Goal: Task Accomplishment & Management: Manage account settings

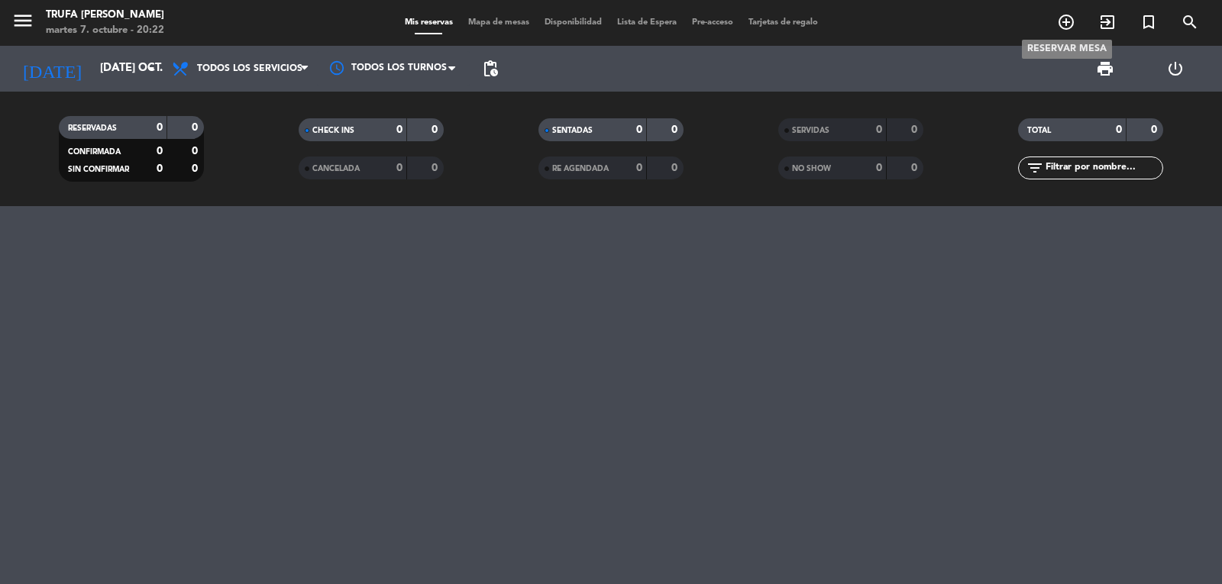
click at [1062, 35] on span "add_circle_outline" at bounding box center [1065, 22] width 41 height 26
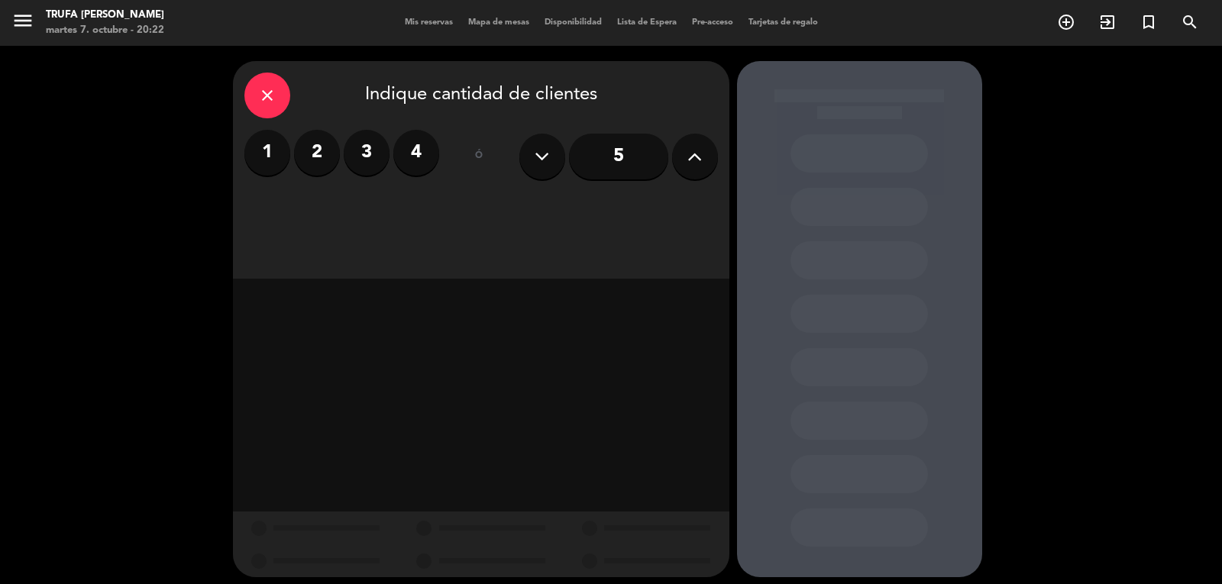
click at [417, 150] on label "4" at bounding box center [416, 153] width 46 height 46
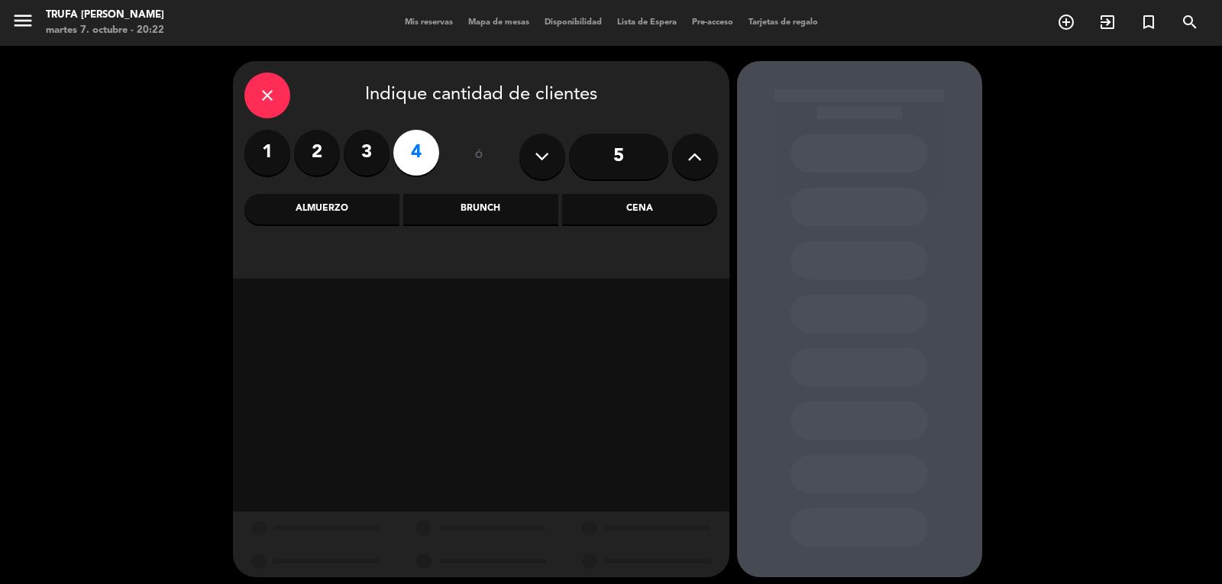
click at [629, 209] on div "Cena" at bounding box center [639, 209] width 155 height 31
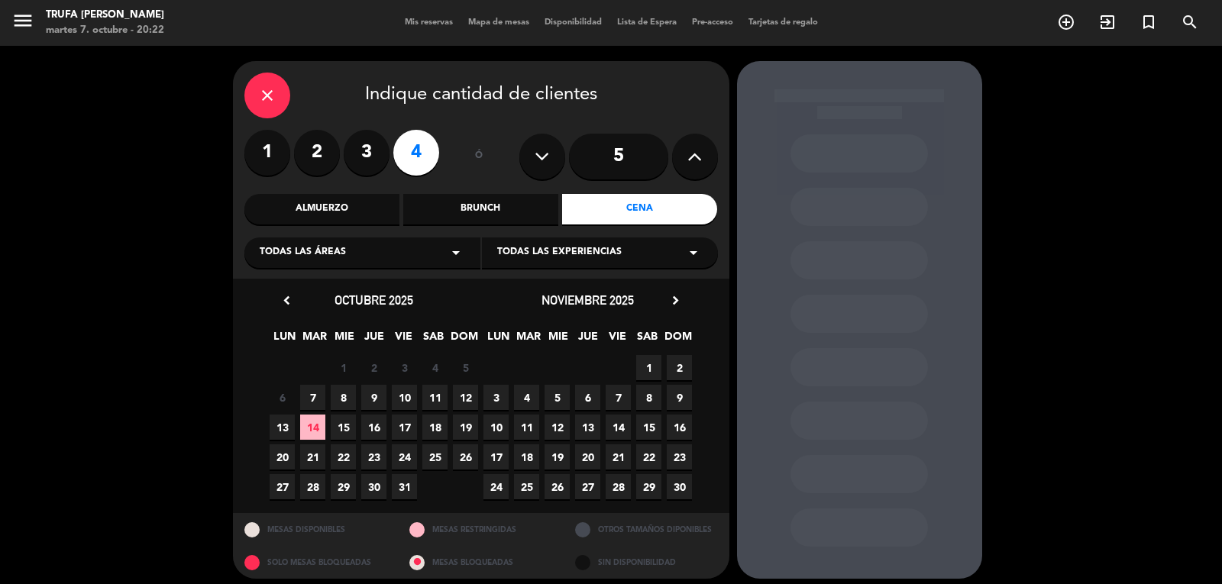
click at [312, 421] on span "14" at bounding box center [312, 427] width 25 height 25
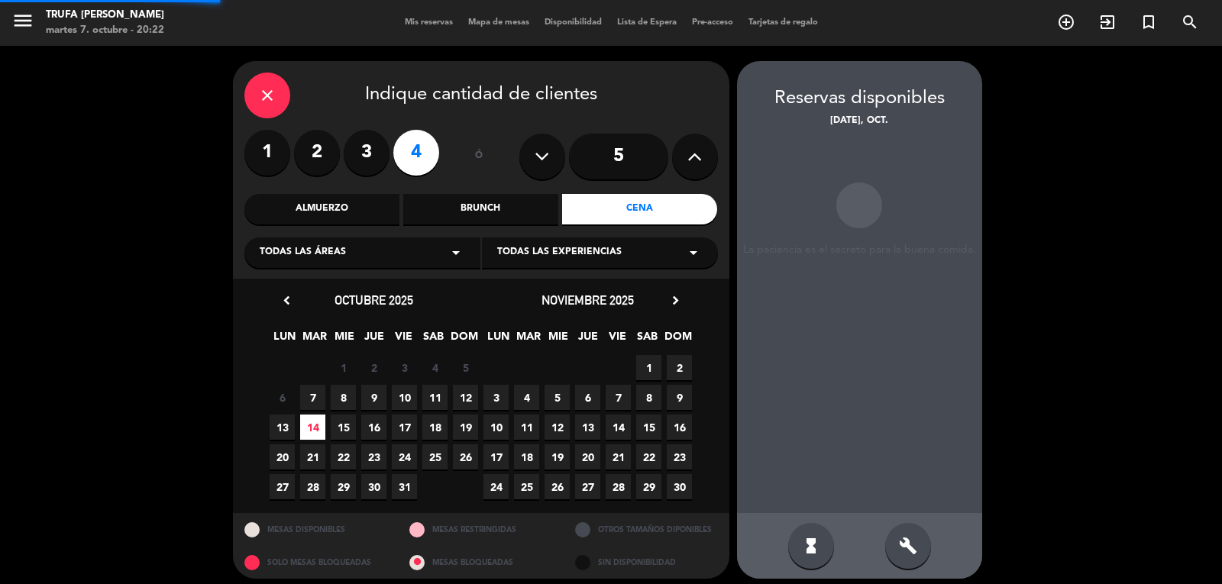
scroll to position [9, 0]
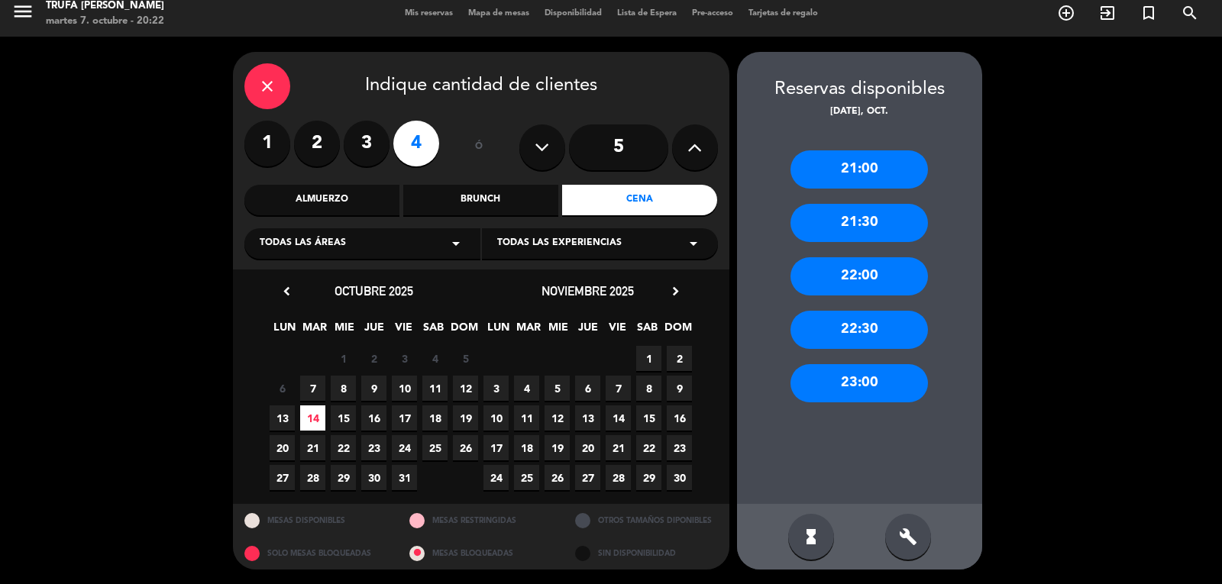
click at [842, 176] on div "21:00" at bounding box center [858, 169] width 137 height 38
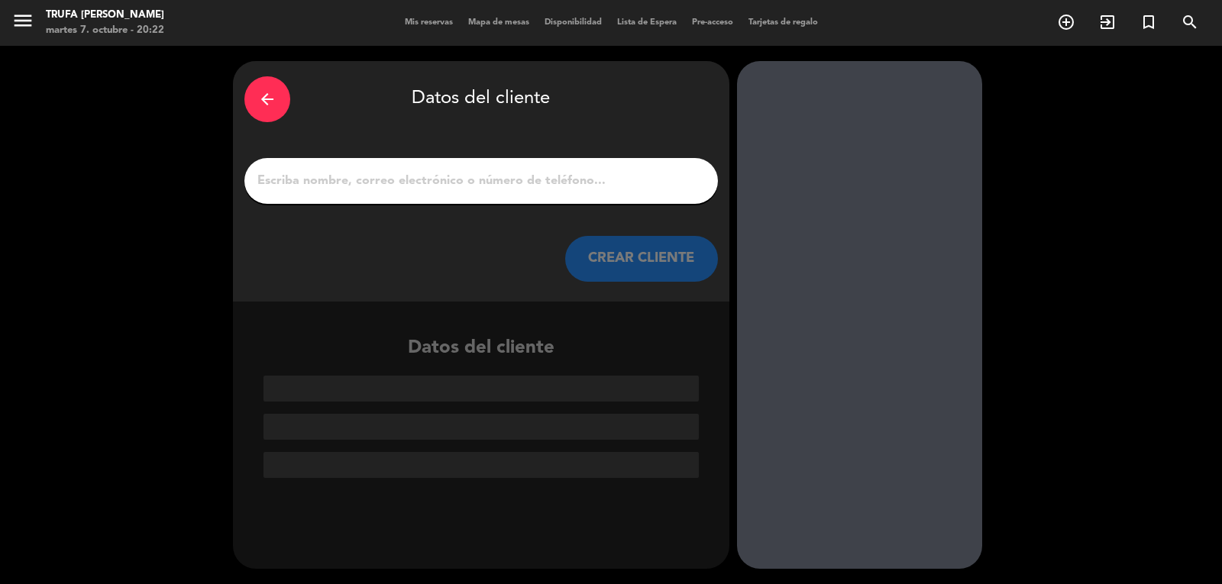
click at [643, 179] on input "1" at bounding box center [481, 180] width 451 height 21
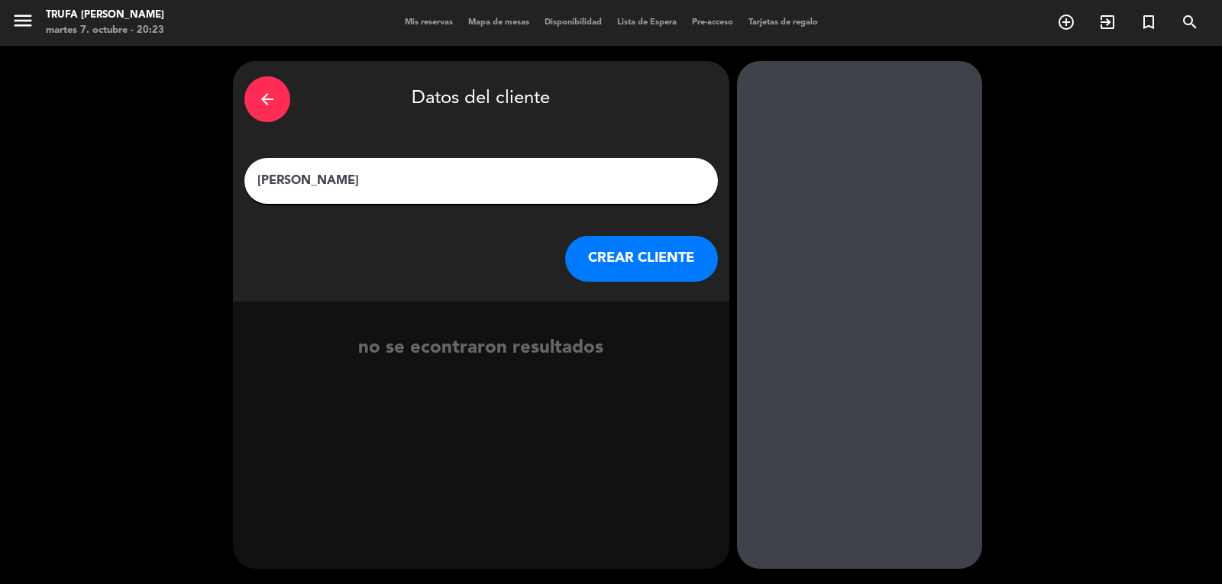
type input "[PERSON_NAME]"
click at [626, 263] on button "CREAR CLIENTE" at bounding box center [641, 259] width 153 height 46
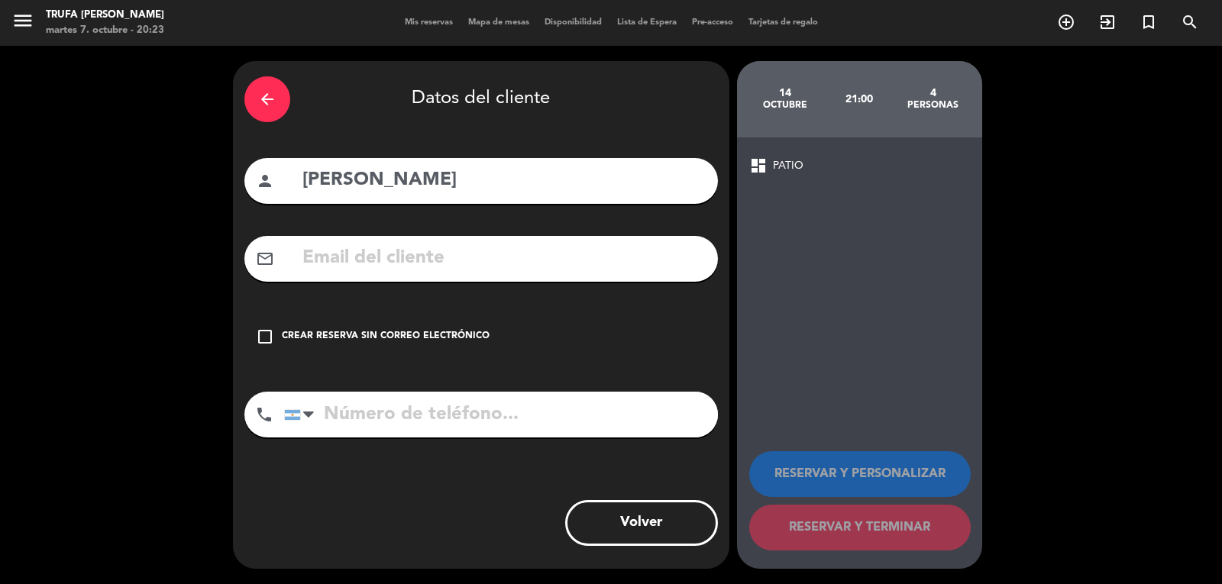
click at [268, 341] on icon "check_box_outline_blank" at bounding box center [265, 337] width 18 height 18
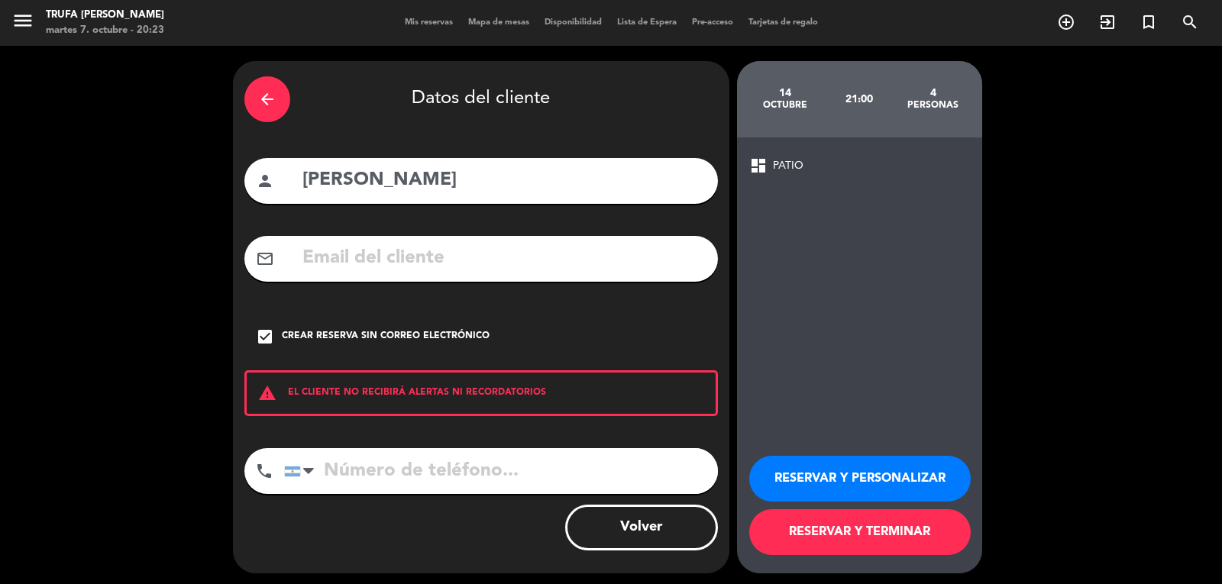
click at [767, 163] on span "dashboard" at bounding box center [758, 166] width 18 height 18
click at [757, 166] on span "dashboard" at bounding box center [758, 166] width 18 height 18
click at [786, 169] on span "PATIO" at bounding box center [788, 166] width 31 height 18
click at [794, 481] on button "RESERVAR Y PERSONALIZAR" at bounding box center [859, 479] width 221 height 46
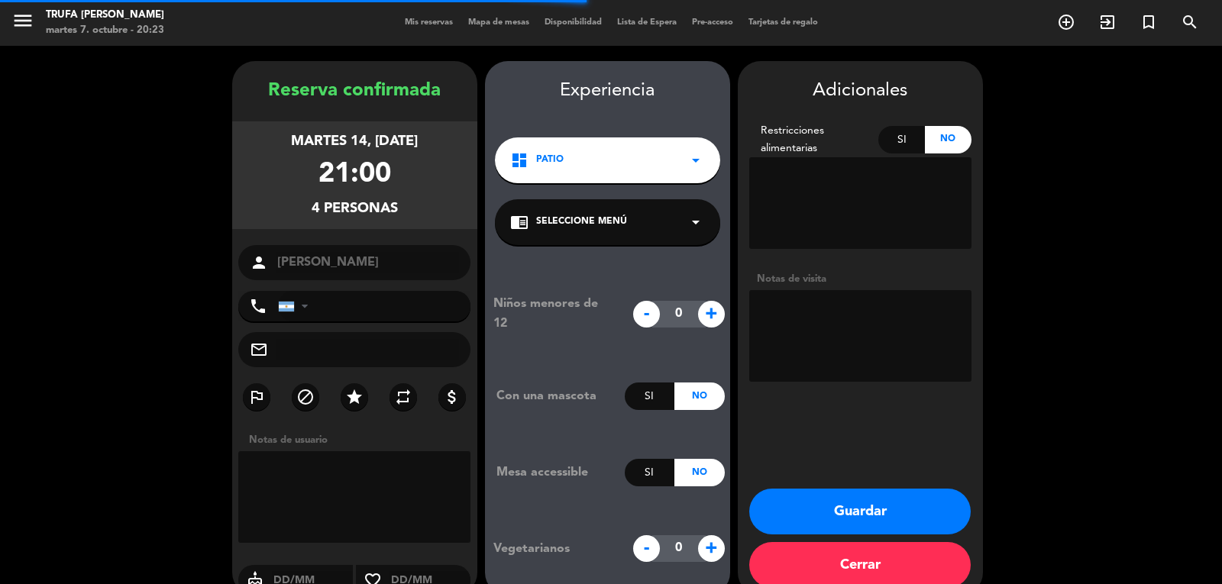
scroll to position [27, 0]
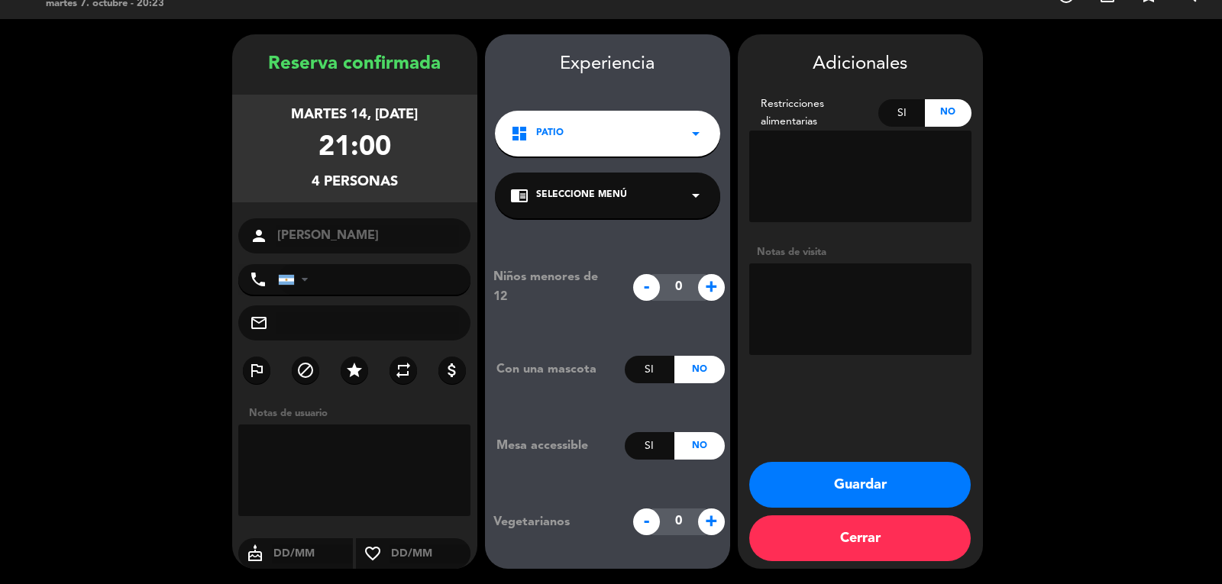
click at [590, 123] on div "dashboard PATIO arrow_drop_down" at bounding box center [607, 134] width 225 height 46
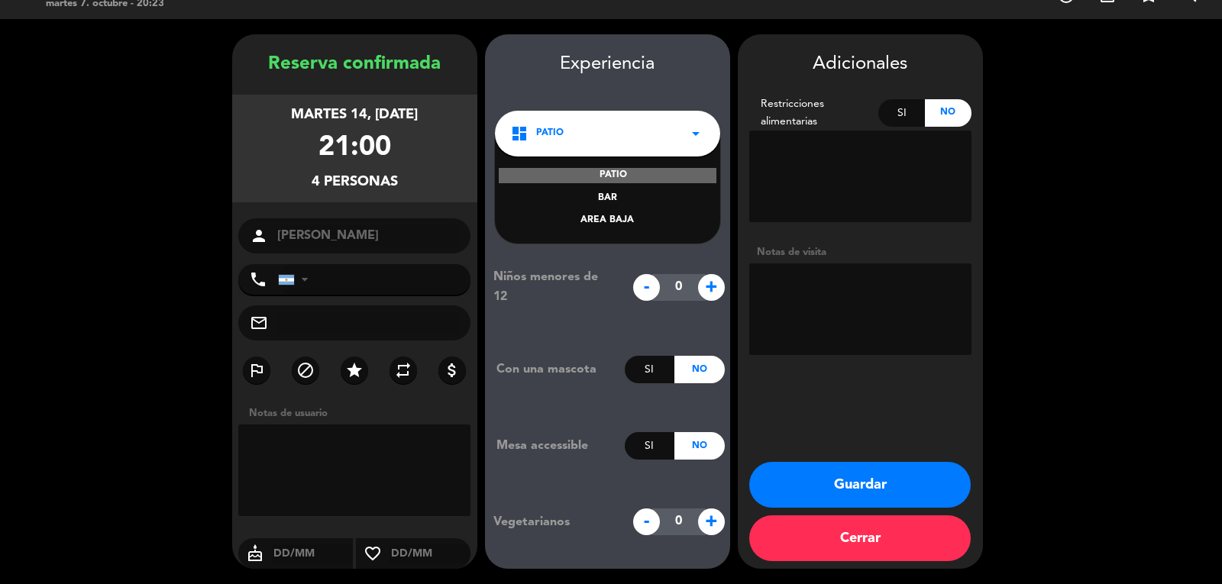
click at [609, 219] on div "AREA BAJA" at bounding box center [607, 220] width 195 height 15
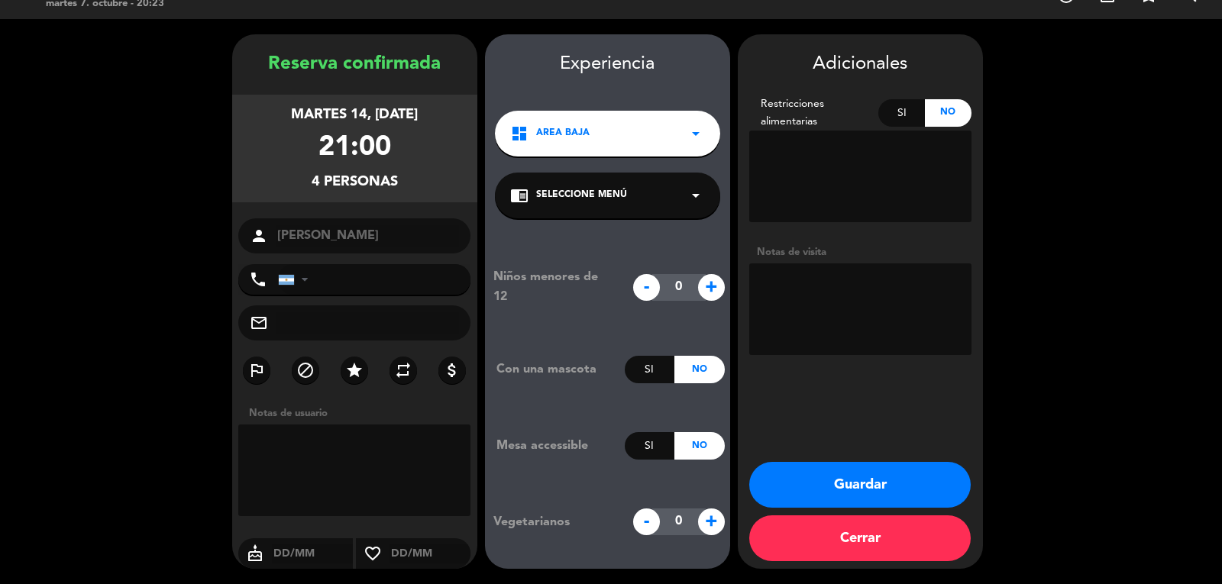
click at [824, 465] on button "Guardar" at bounding box center [859, 485] width 221 height 46
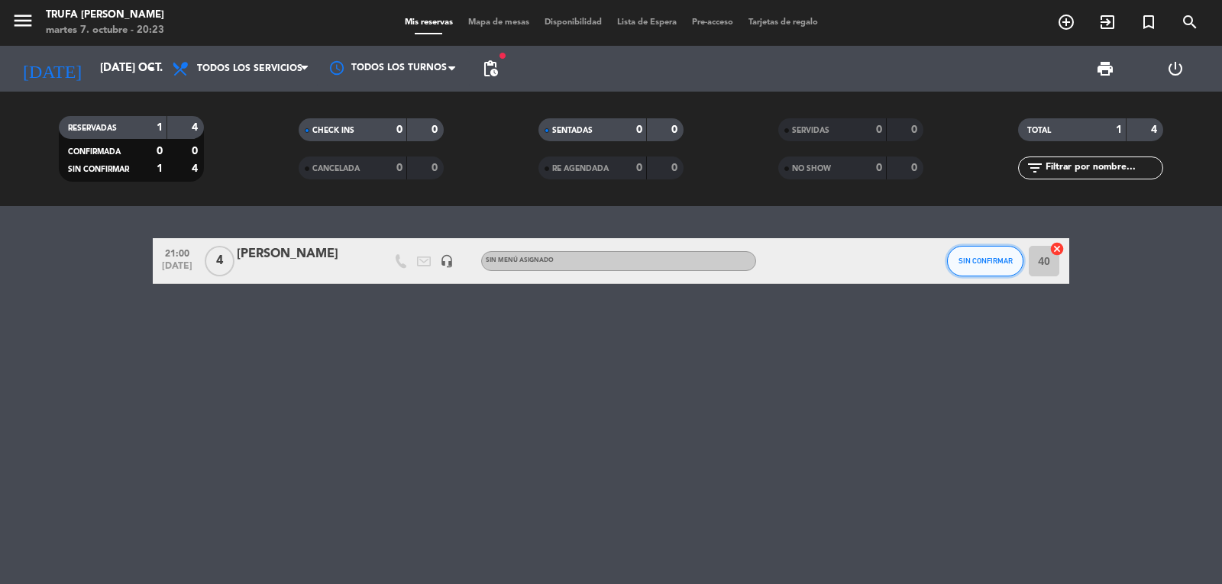
click at [964, 267] on button "SIN CONFIRMAR" at bounding box center [985, 261] width 76 height 31
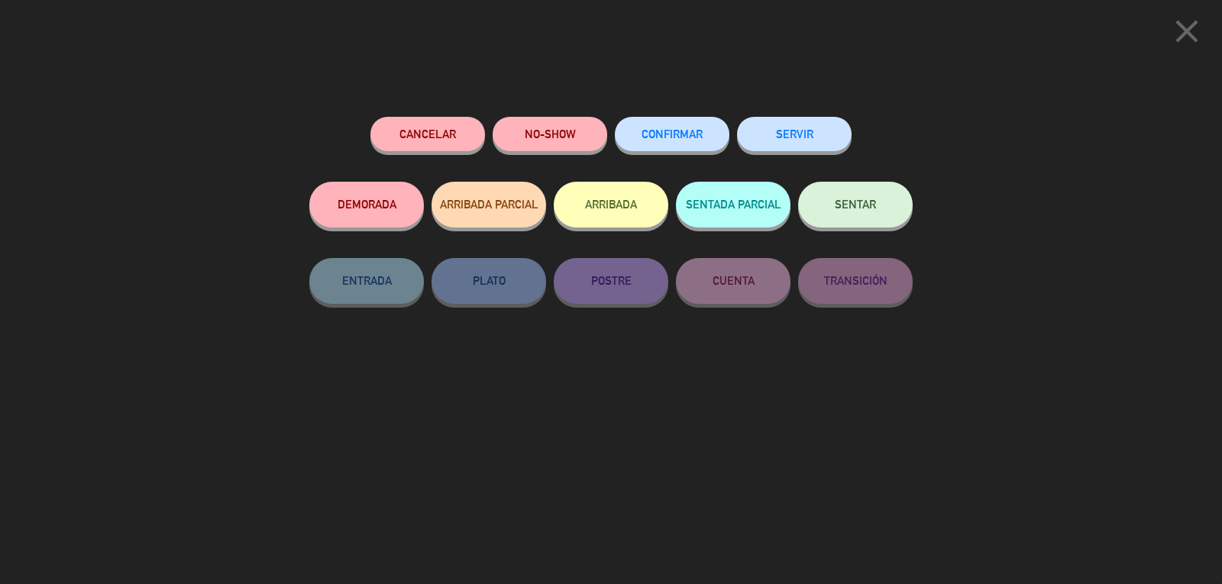
click at [672, 137] on span "CONFIRMAR" at bounding box center [671, 134] width 61 height 13
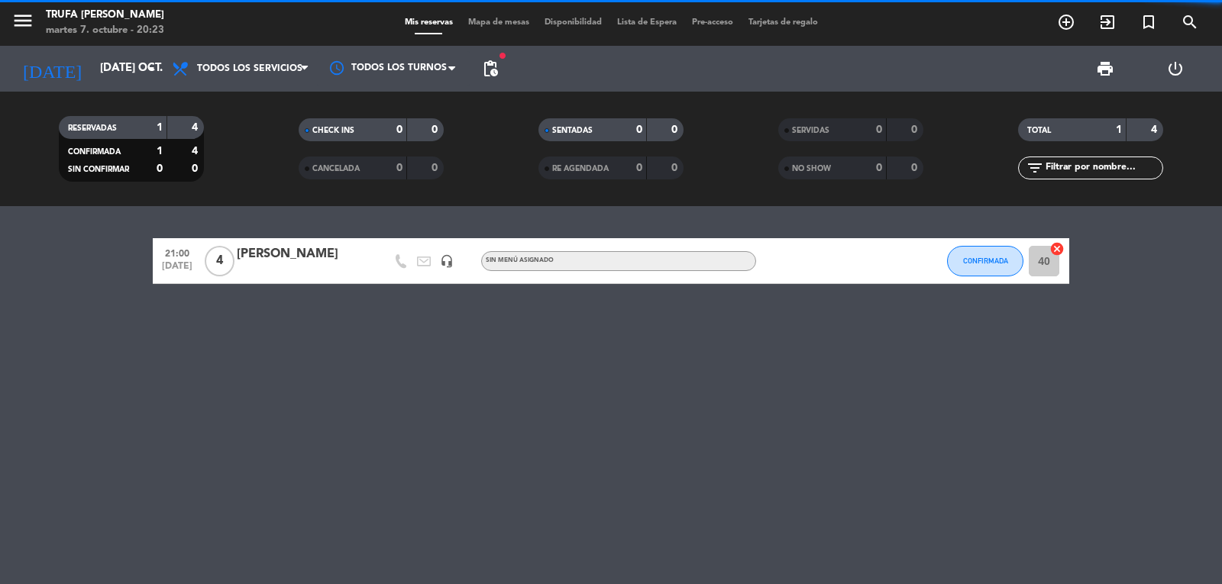
click at [1058, 253] on icon "cancel" at bounding box center [1056, 248] width 15 height 15
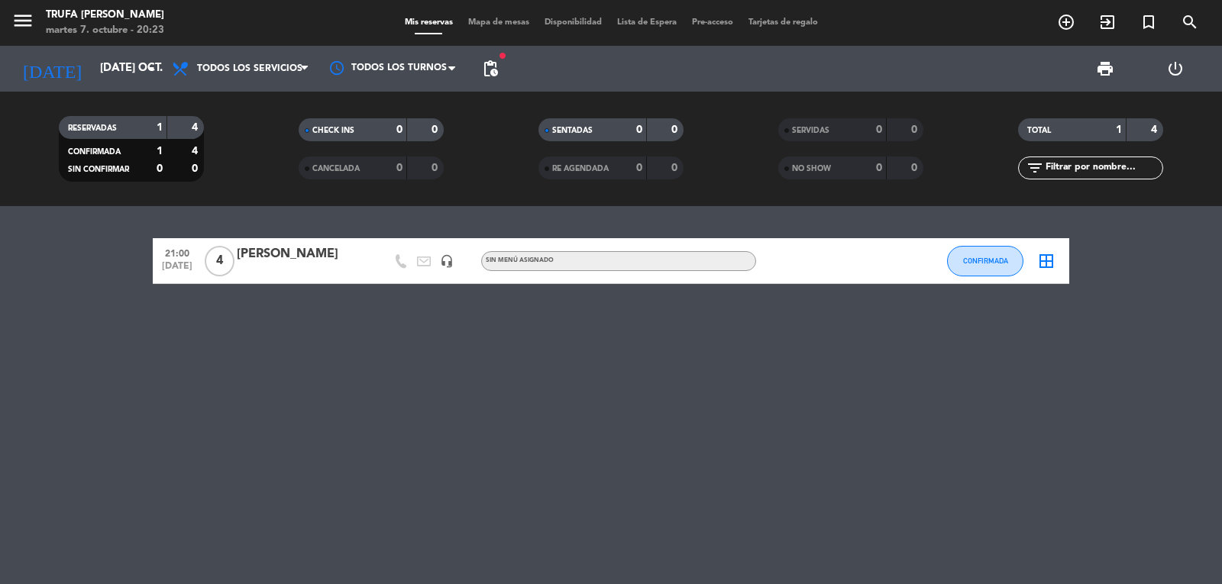
click at [1047, 261] on icon "border_all" at bounding box center [1046, 261] width 18 height 18
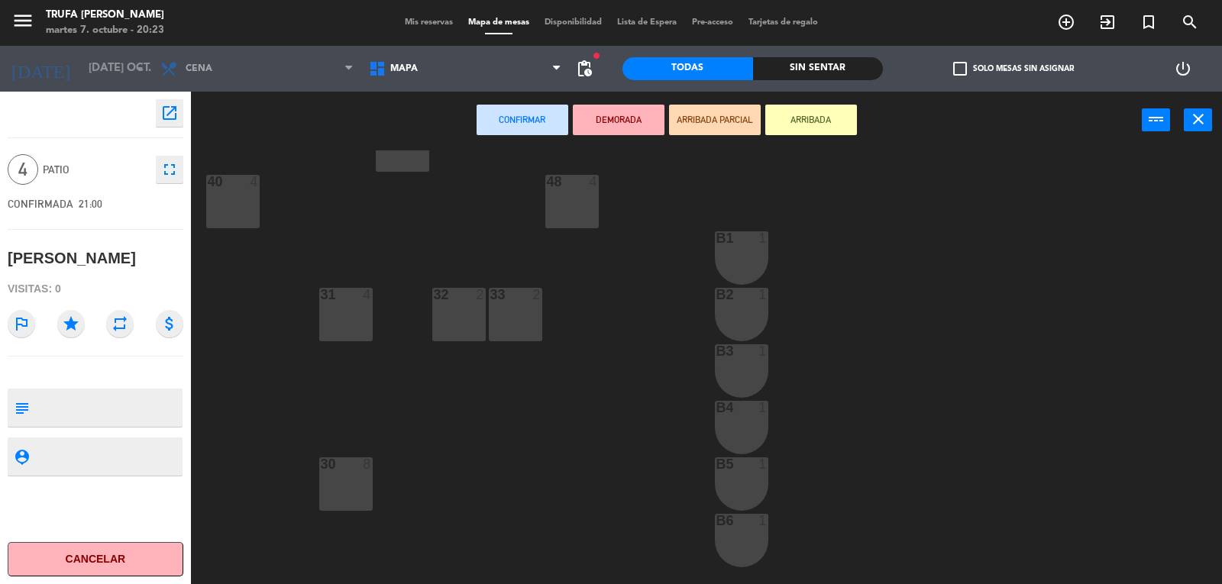
scroll to position [550, 0]
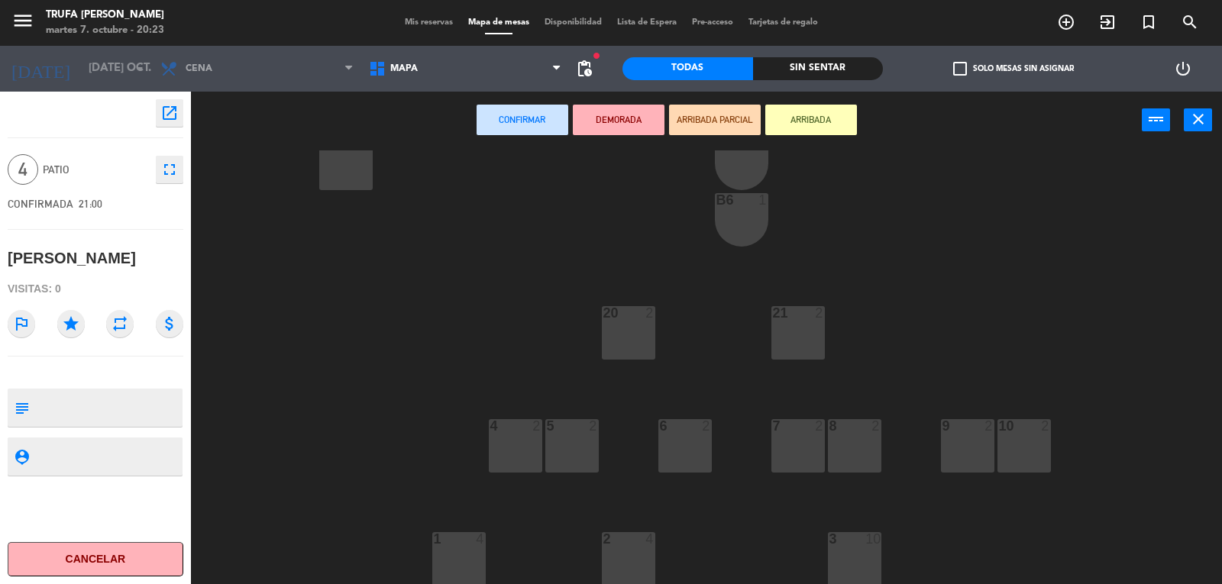
click at [477, 544] on div "4" at bounding box center [480, 539] width 9 height 14
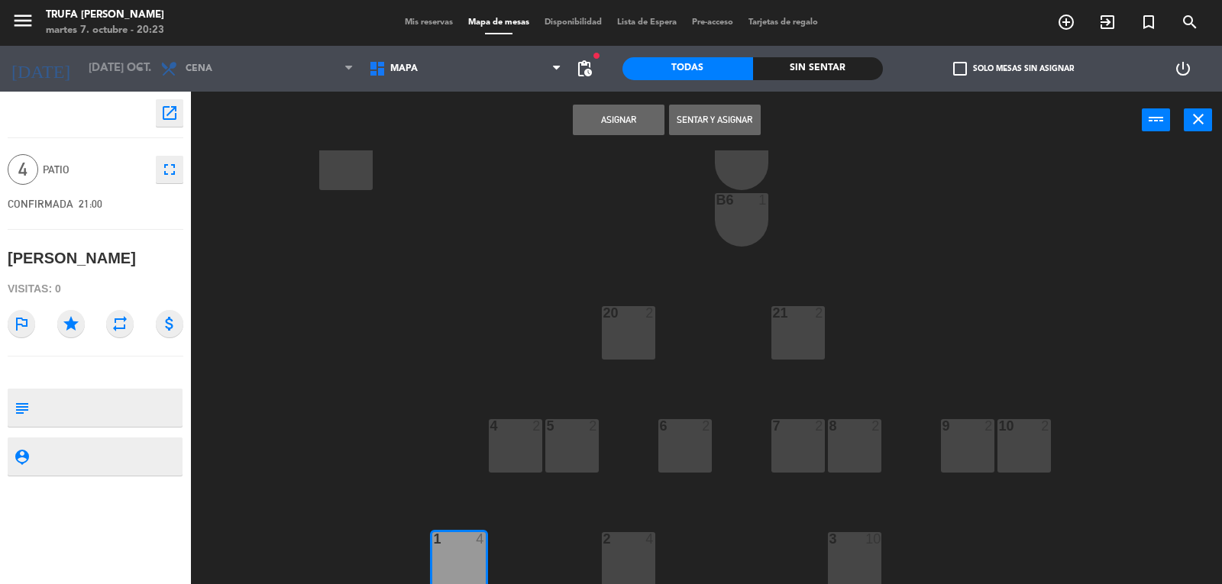
click at [615, 118] on button "Asignar" at bounding box center [619, 120] width 92 height 31
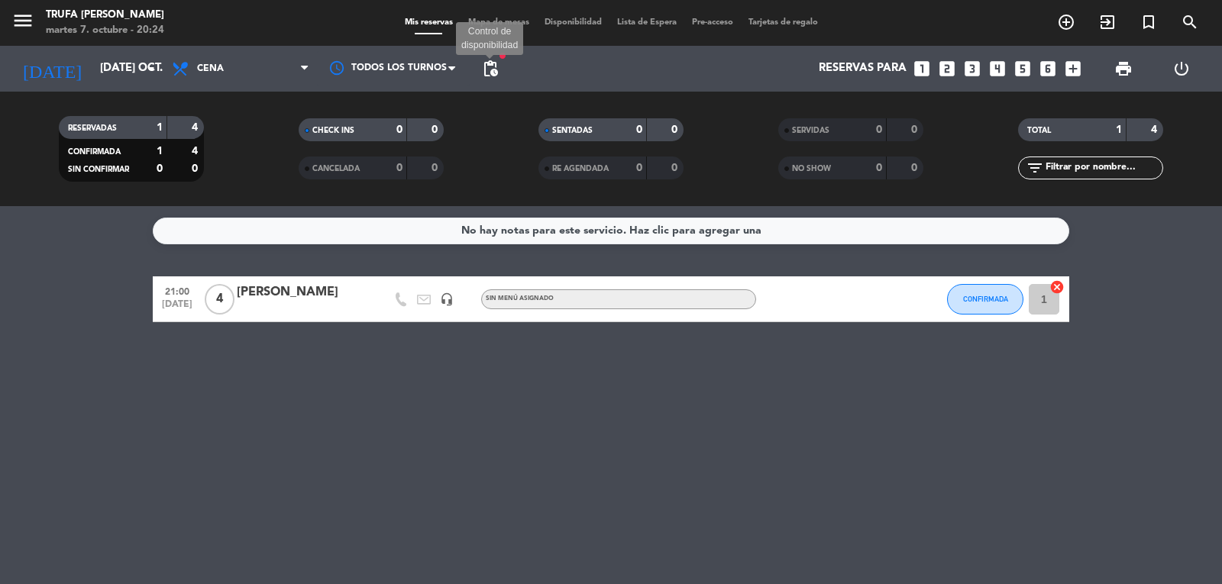
click at [484, 68] on span "pending_actions" at bounding box center [490, 69] width 18 height 18
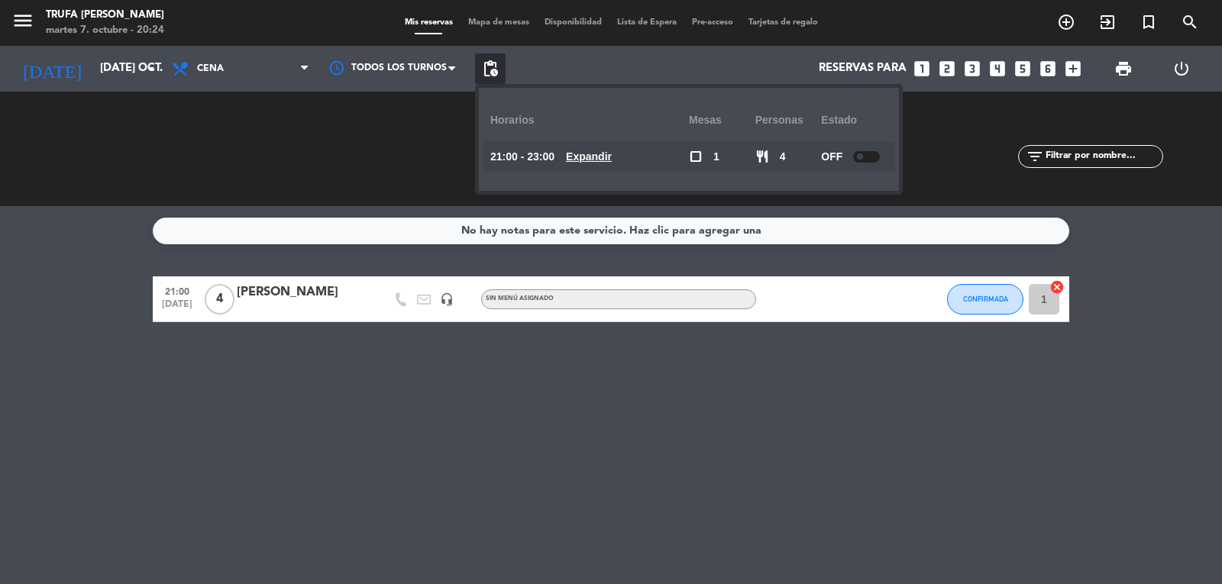
click at [932, 121] on div "SERVIDAS 0 0 NO SHOW 0 0" at bounding box center [851, 149] width 240 height 84
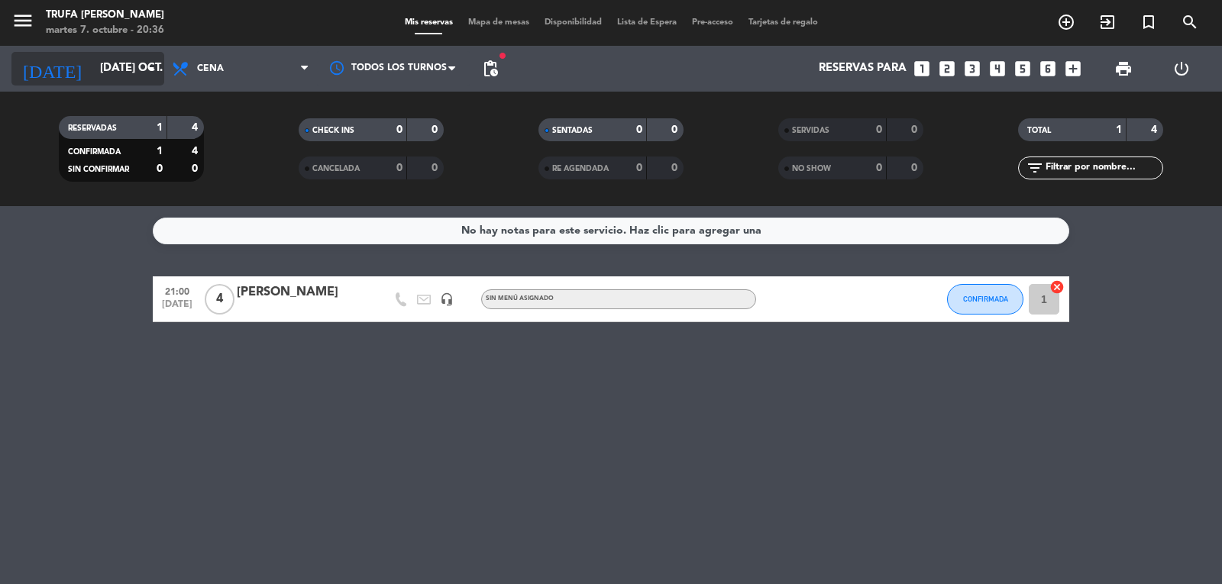
click at [109, 74] on input "[DATE] oct." at bounding box center [165, 68] width 147 height 29
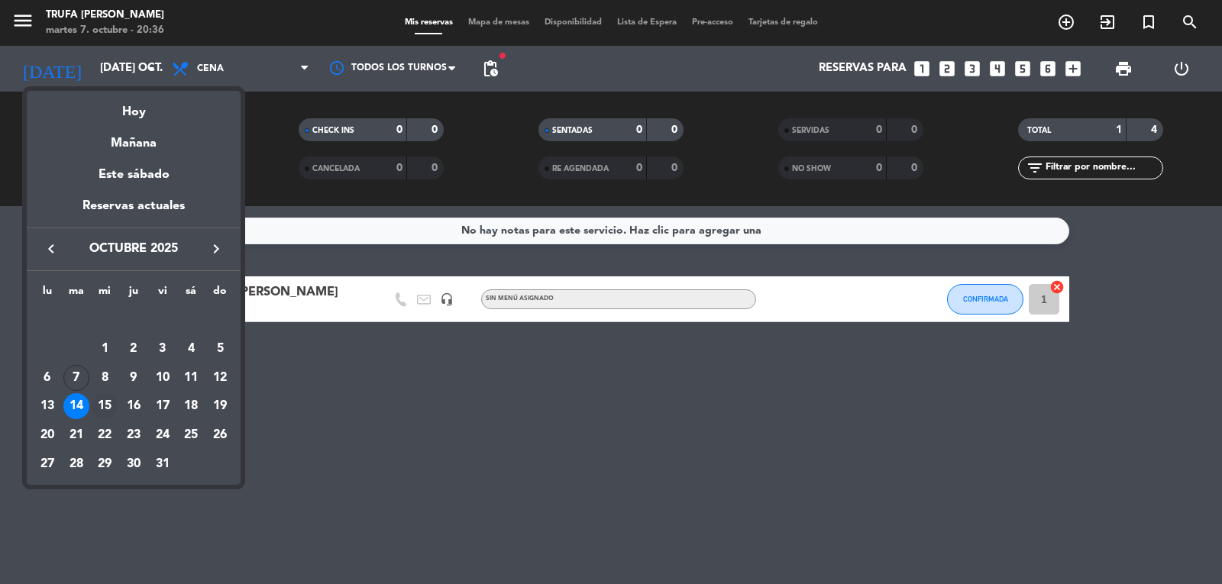
click at [108, 404] on div "15" at bounding box center [105, 406] width 26 height 26
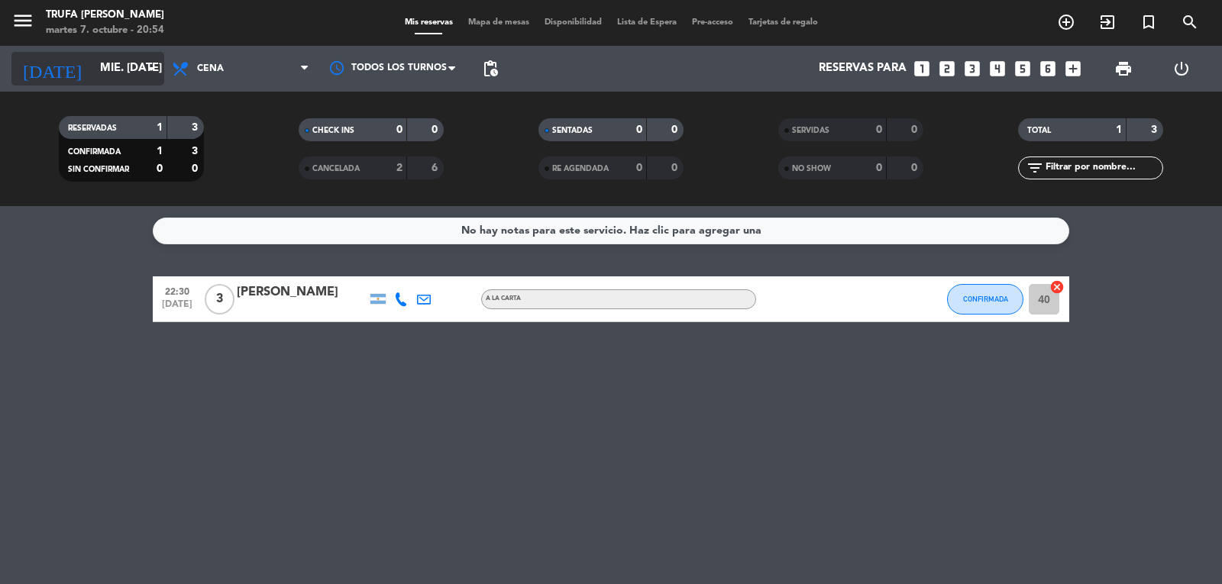
click at [135, 74] on input "mié. [DATE]" at bounding box center [165, 68] width 147 height 29
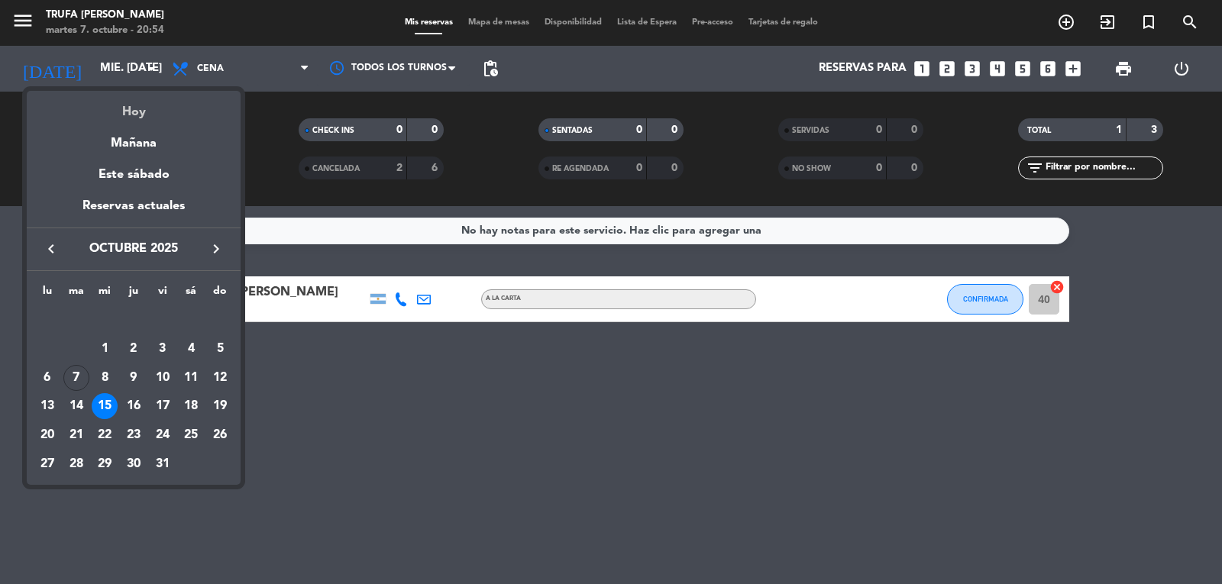
click at [134, 120] on div "Hoy" at bounding box center [134, 106] width 214 height 31
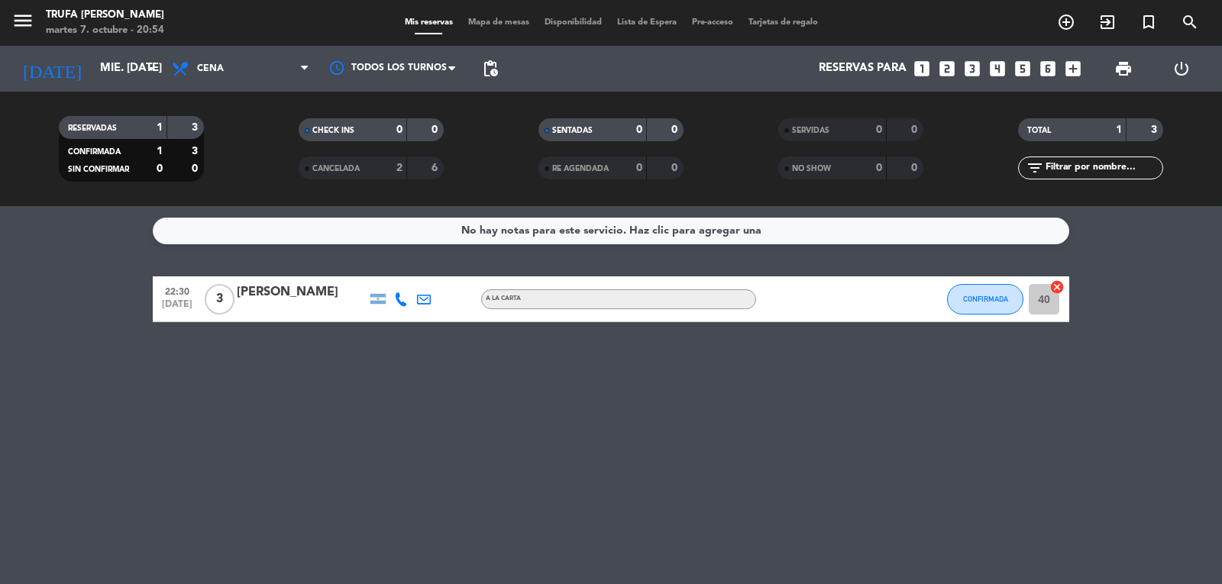
type input "[DATE] oct."
click at [1060, 296] on div "40 cancel" at bounding box center [1046, 298] width 46 height 45
click at [1058, 290] on icon "cancel" at bounding box center [1056, 287] width 15 height 15
click at [1049, 295] on icon "border_all" at bounding box center [1046, 299] width 18 height 18
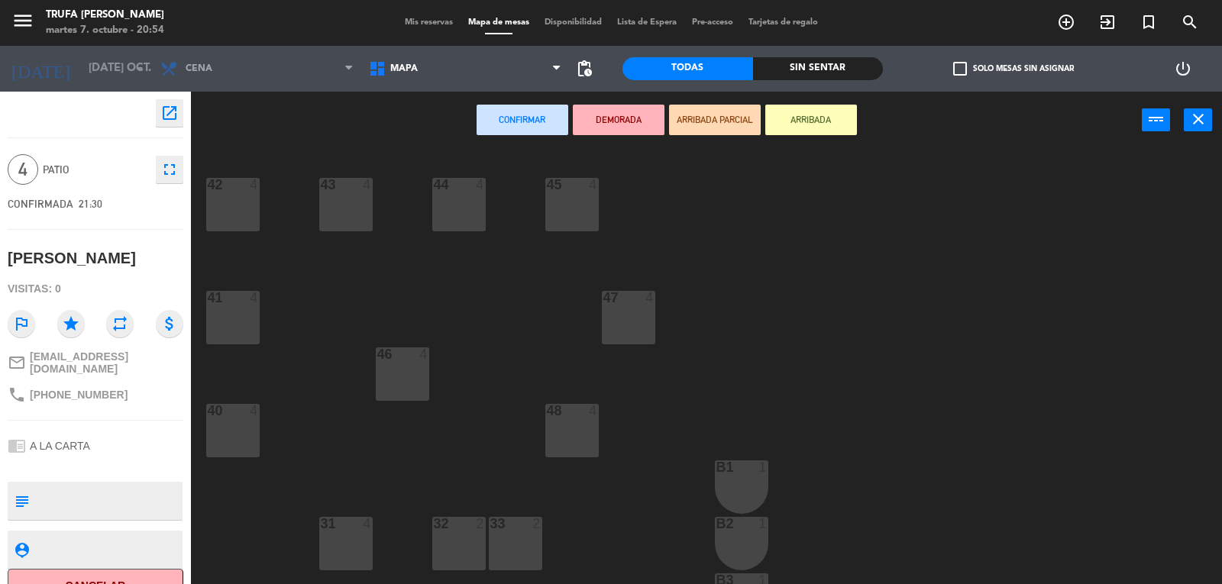
click at [565, 441] on div "48 4" at bounding box center [571, 430] width 53 height 53
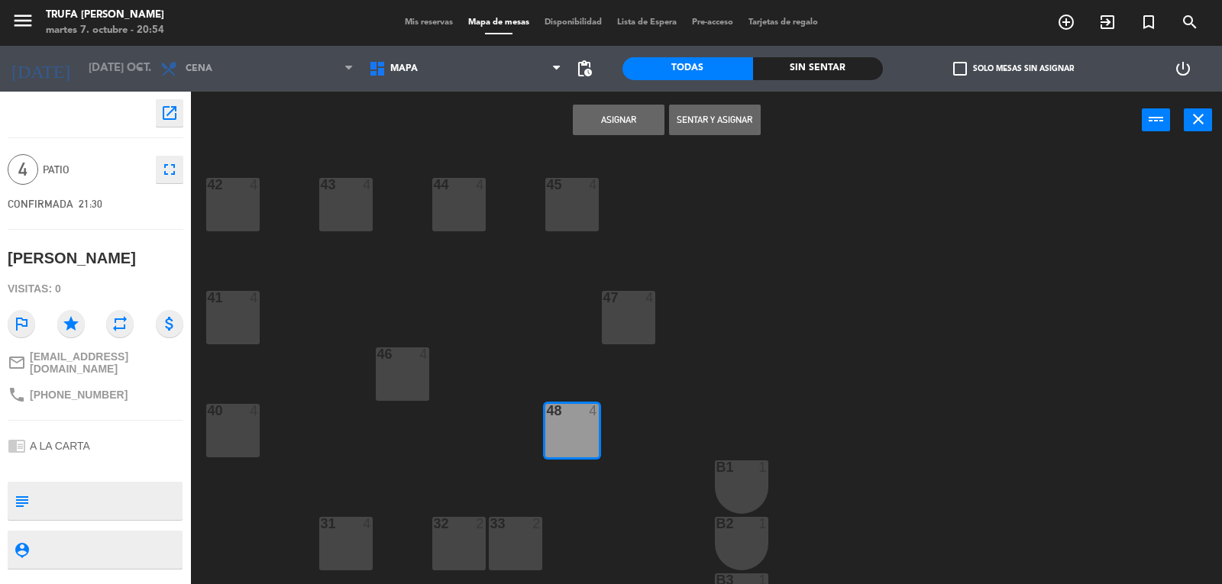
click at [597, 115] on button "Asignar" at bounding box center [619, 120] width 92 height 31
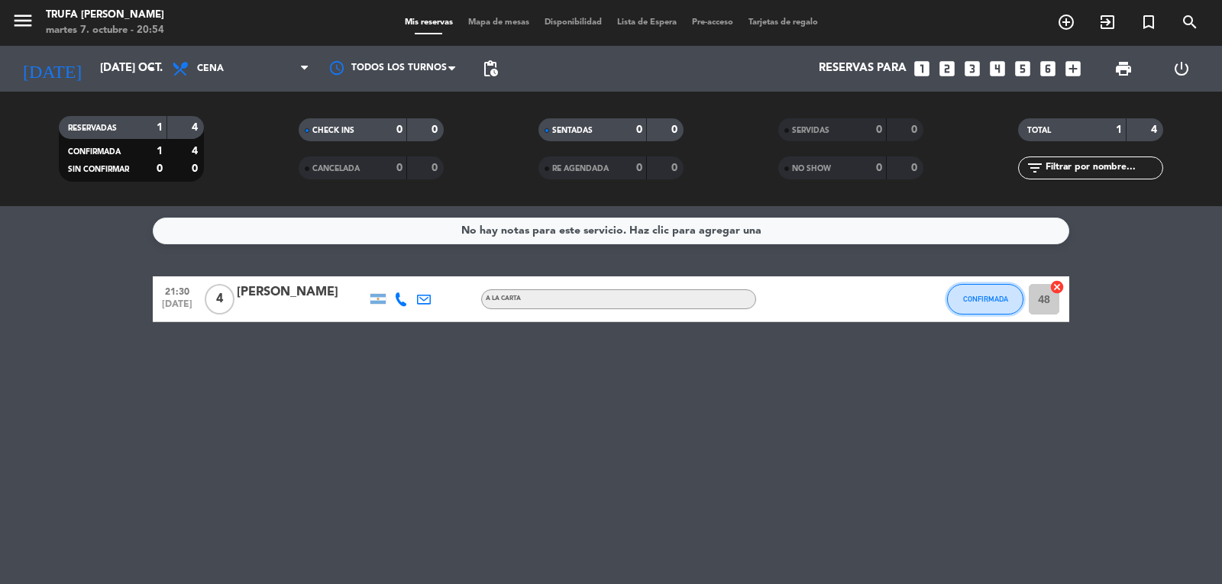
click at [997, 297] on span "CONFIRMADA" at bounding box center [985, 299] width 45 height 8
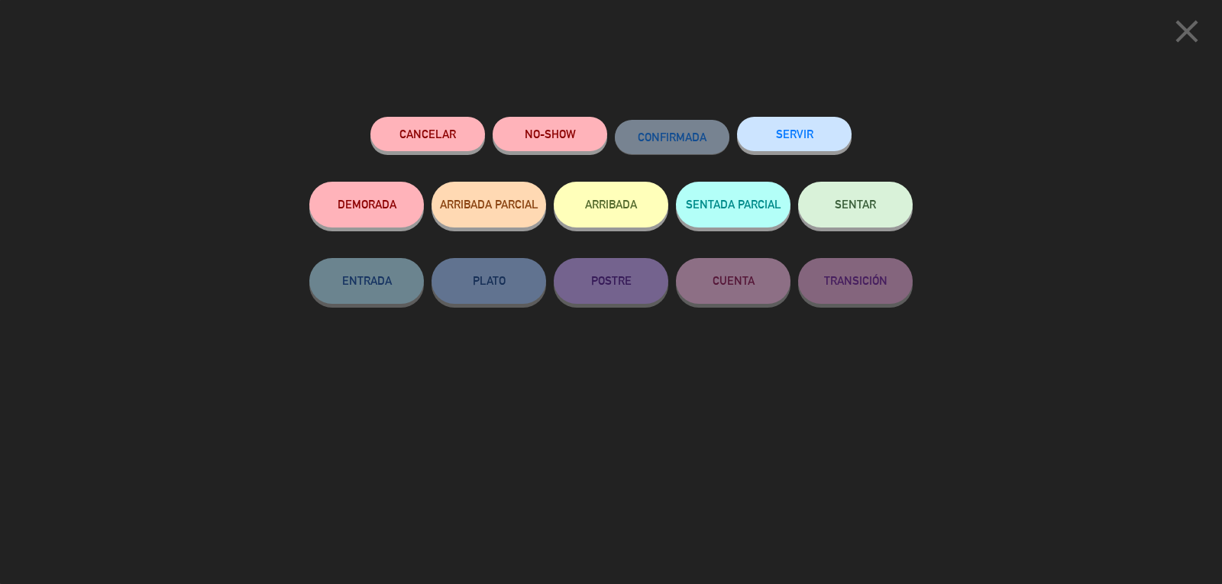
click at [733, 200] on button "SENTADA PARCIAL" at bounding box center [733, 205] width 115 height 46
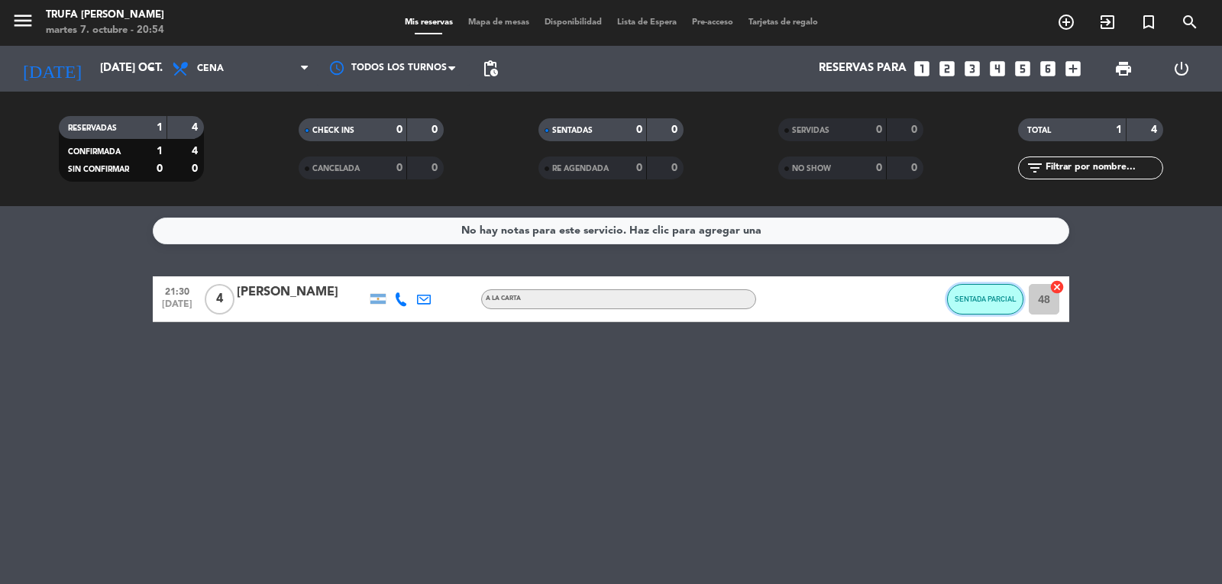
click at [1006, 305] on button "SENTADA PARCIAL" at bounding box center [985, 299] width 76 height 31
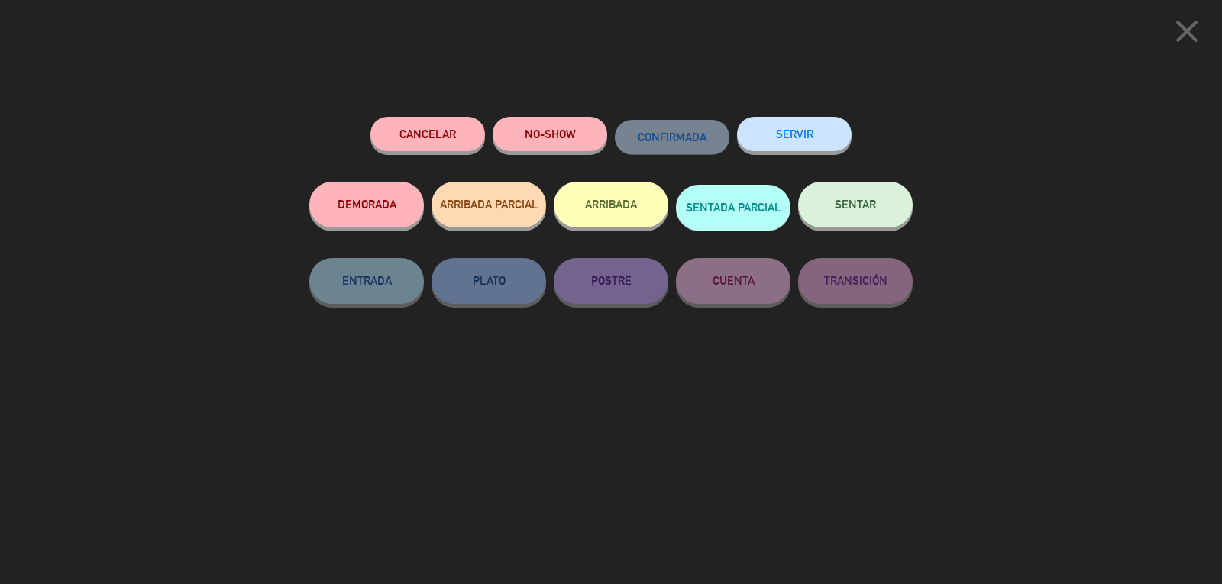
click at [872, 193] on button "SENTAR" at bounding box center [855, 205] width 115 height 46
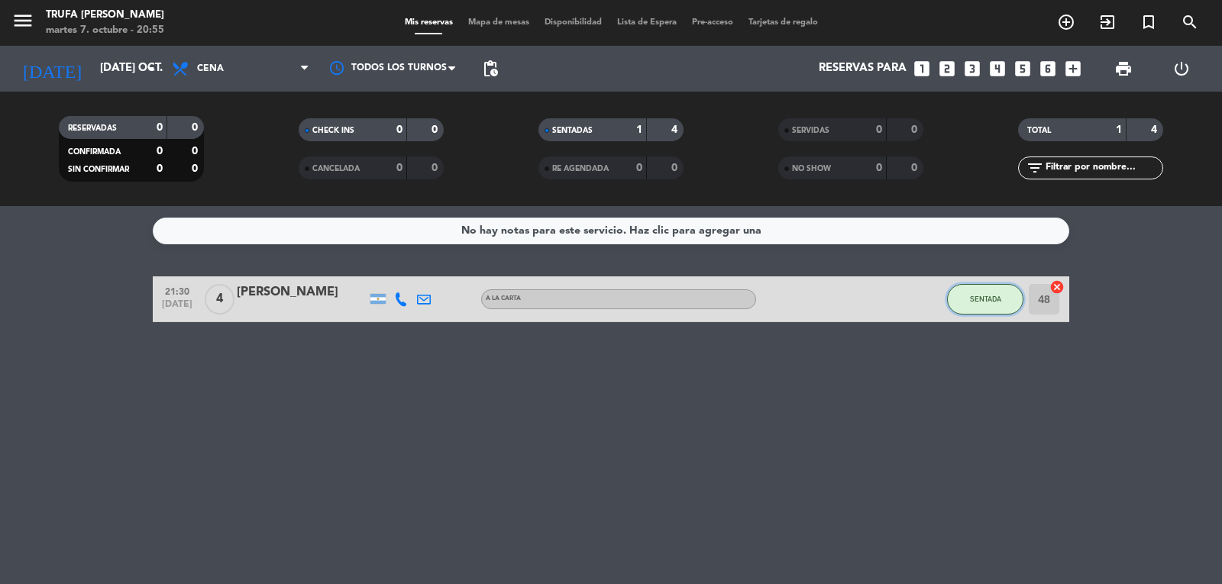
click at [968, 305] on button "SENTADA" at bounding box center [985, 299] width 76 height 31
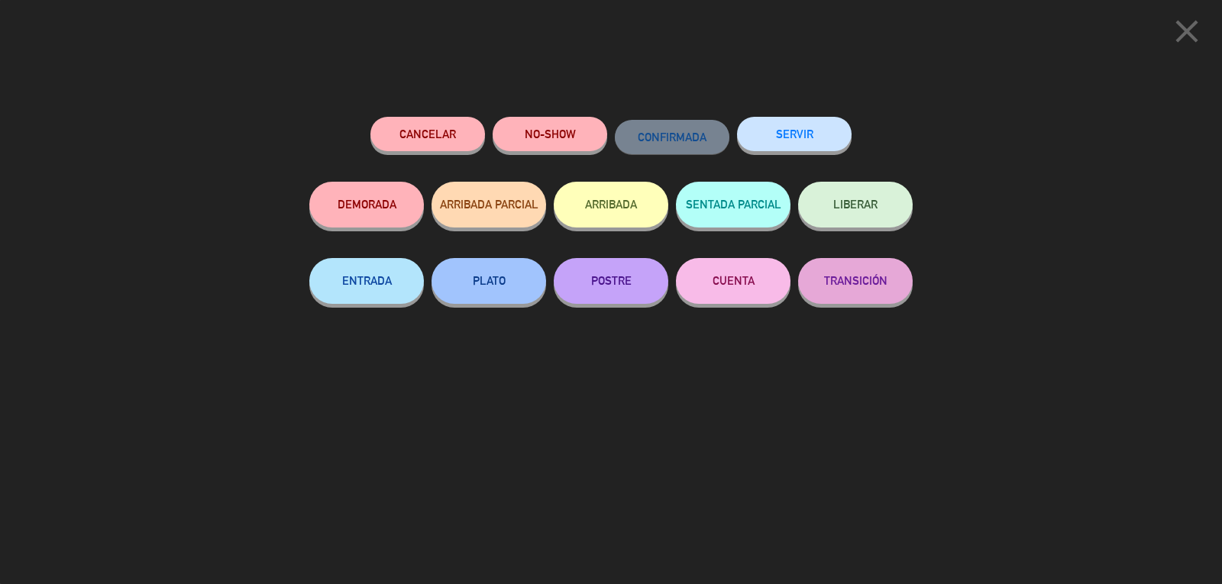
click at [1191, 34] on icon "close" at bounding box center [1187, 31] width 38 height 38
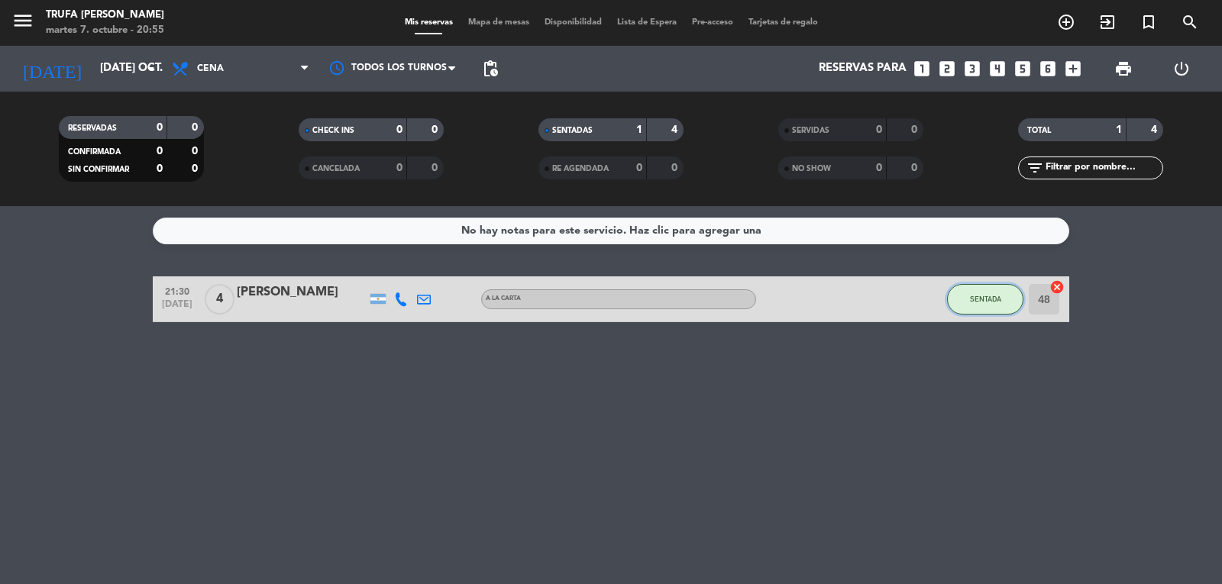
click at [971, 299] on span "SENTADA" at bounding box center [985, 299] width 31 height 8
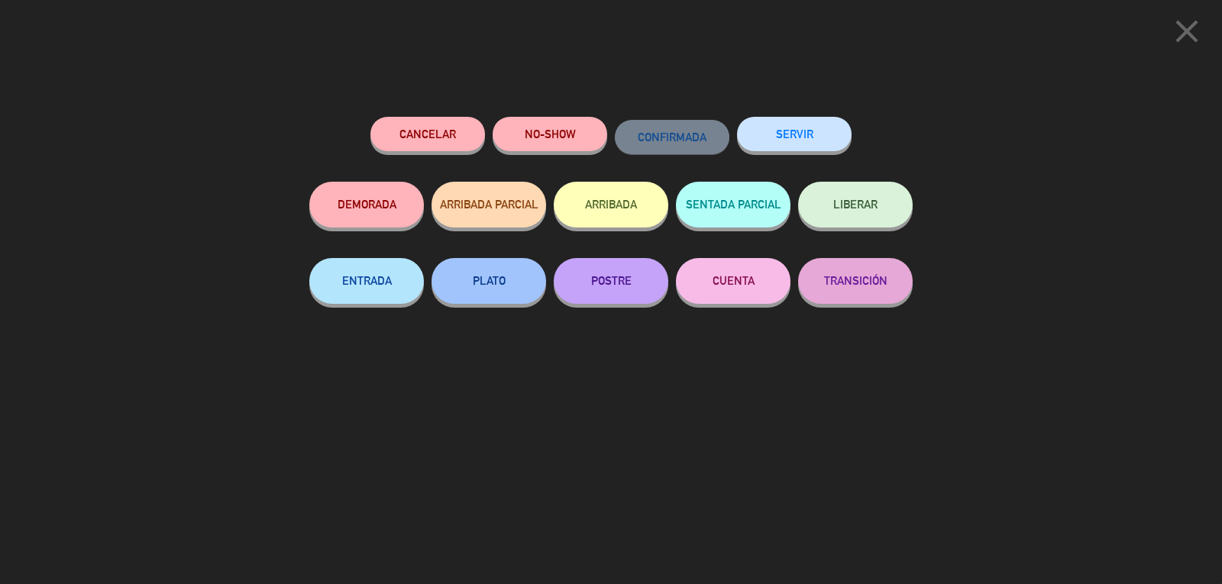
click at [1191, 31] on icon "close" at bounding box center [1187, 31] width 38 height 38
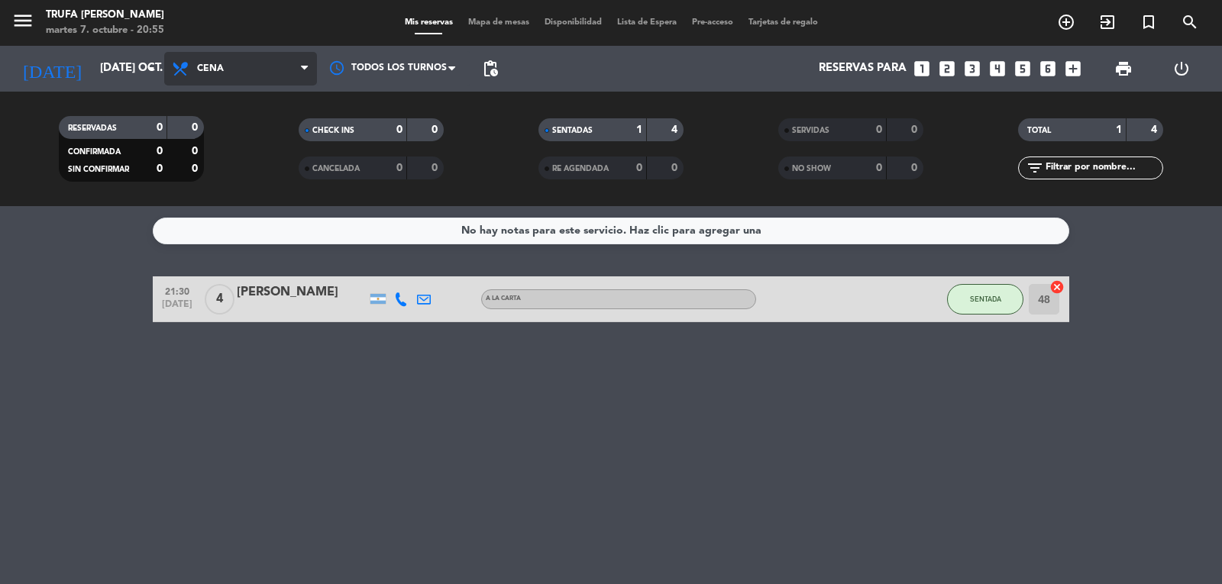
click at [296, 75] on span "Cena" at bounding box center [240, 69] width 153 height 34
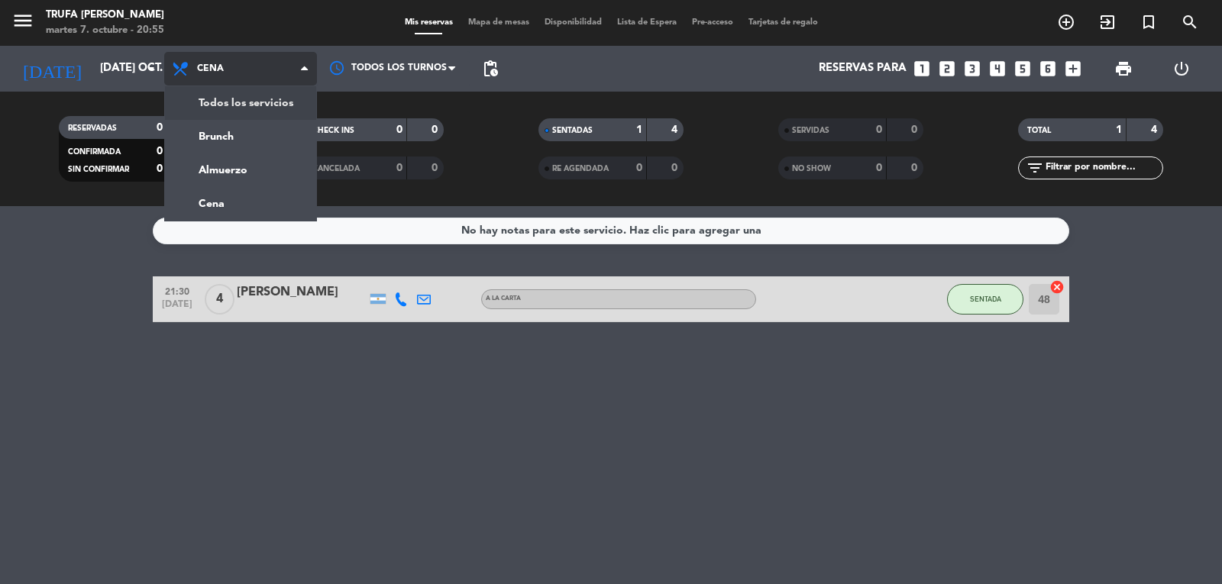
click at [265, 106] on div "menu Trufa [PERSON_NAME] martes 7. octubre - 20:55 Mis reservas Mapa de mesas D…" at bounding box center [611, 103] width 1222 height 206
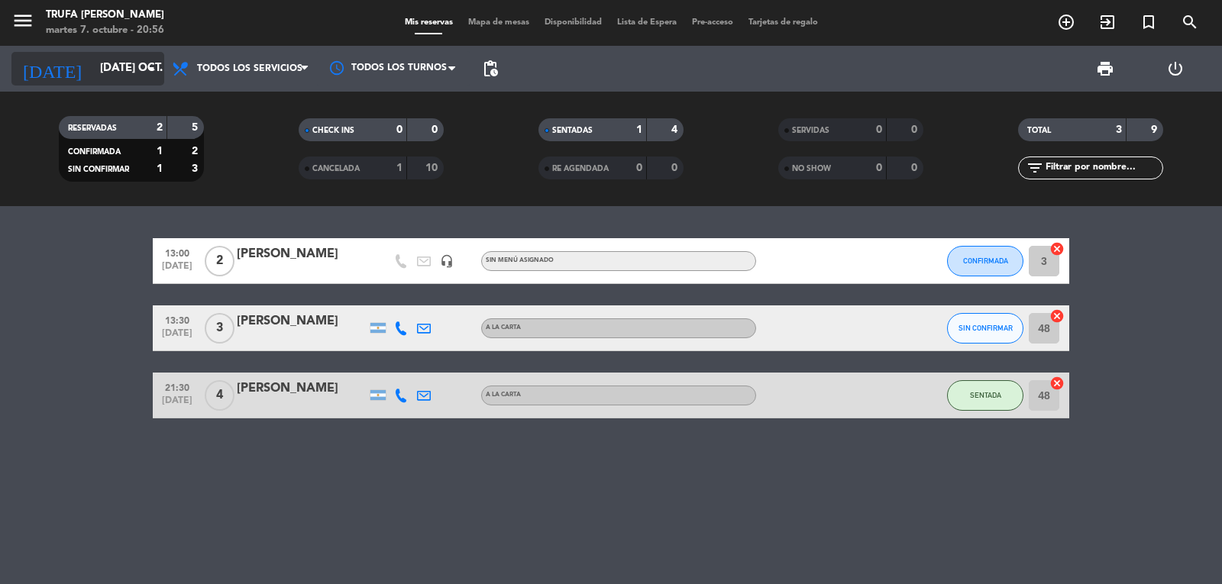
click at [99, 75] on input "[DATE] oct." at bounding box center [165, 68] width 147 height 29
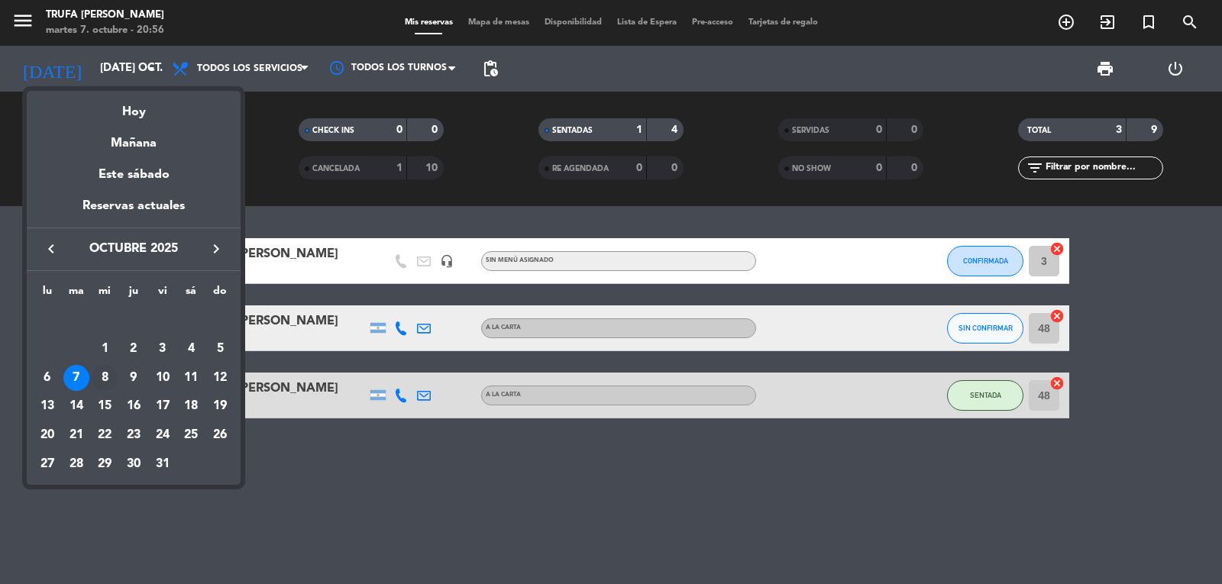
click at [102, 373] on div "8" at bounding box center [105, 378] width 26 height 26
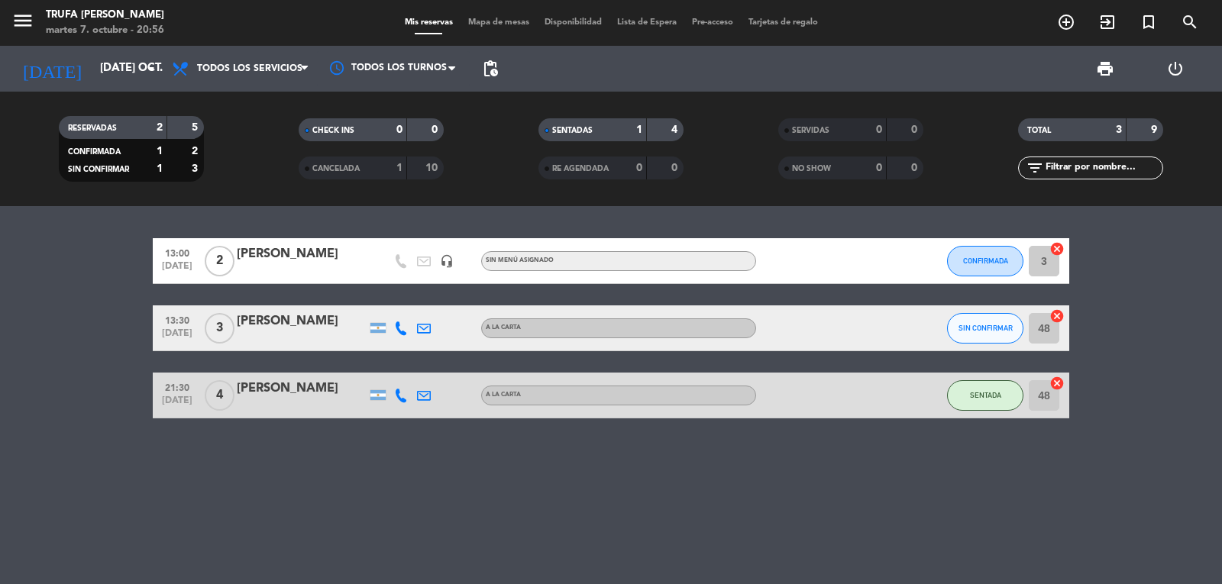
type input "mié. [DATE]"
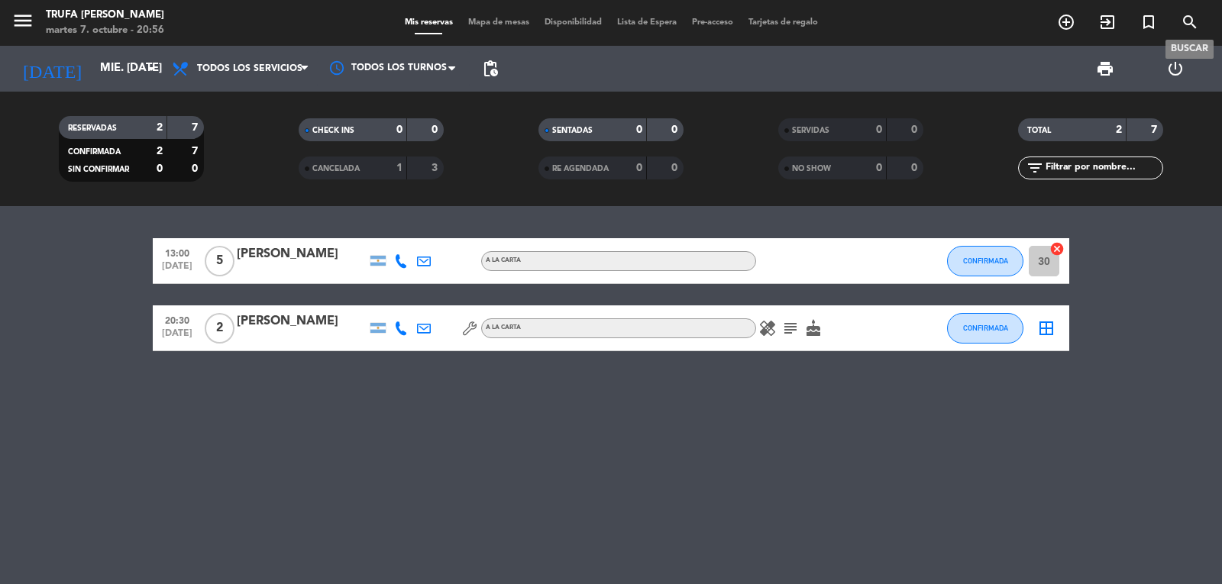
click at [1191, 31] on icon "search" at bounding box center [1190, 22] width 18 height 18
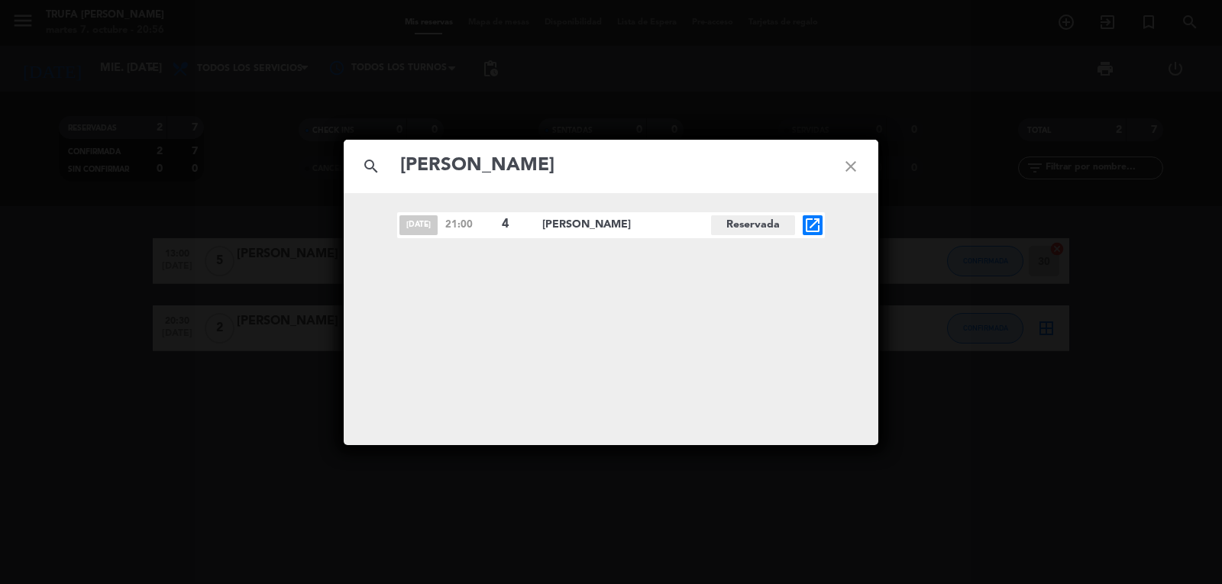
type input "[PERSON_NAME]"
click at [566, 230] on span "[PERSON_NAME]" at bounding box center [626, 225] width 169 height 18
click at [567, 228] on span "[PERSON_NAME]" at bounding box center [626, 225] width 169 height 18
click at [457, 228] on span "21:00" at bounding box center [469, 225] width 49 height 16
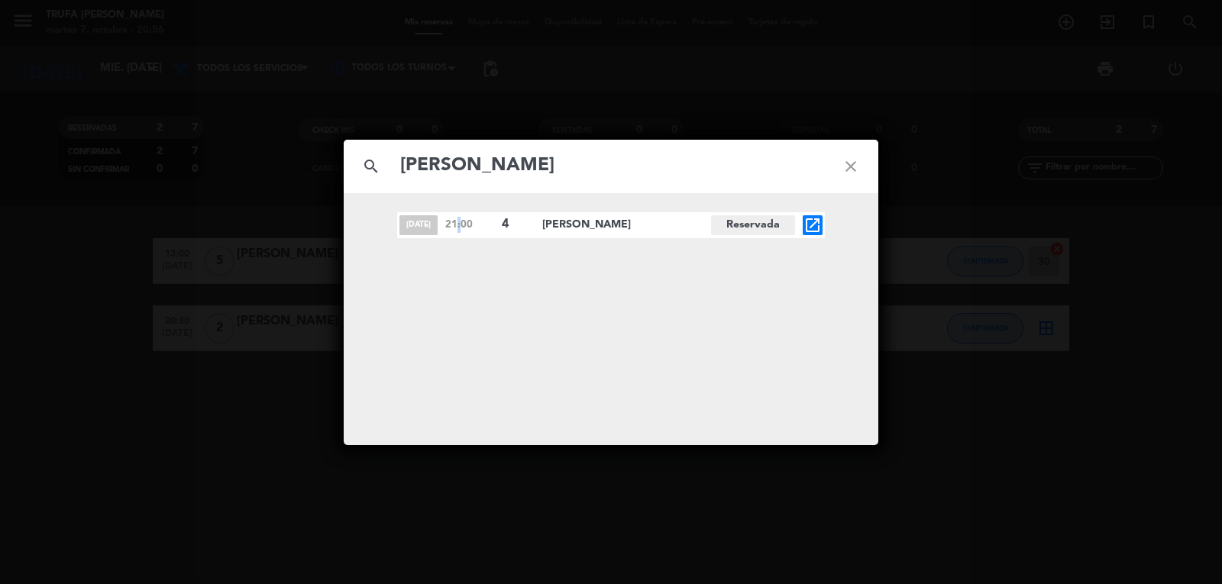
drag, startPoint x: 457, startPoint y: 227, endPoint x: 480, endPoint y: 228, distance: 23.7
click at [459, 227] on span "21:00" at bounding box center [469, 225] width 49 height 16
click at [811, 225] on icon "open_in_new" at bounding box center [812, 225] width 18 height 18
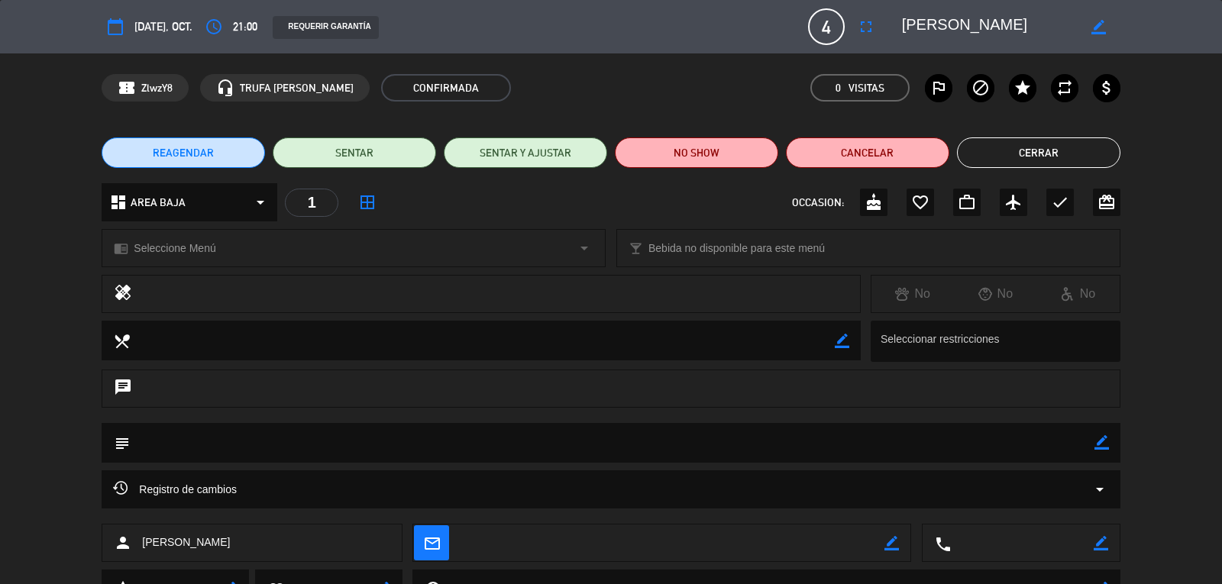
click at [156, 31] on span "[DATE], oct." at bounding box center [163, 27] width 58 height 18
click at [149, 20] on span "[DATE], oct." at bounding box center [163, 27] width 58 height 18
drag, startPoint x: 149, startPoint y: 20, endPoint x: 157, endPoint y: 37, distance: 18.5
click at [149, 24] on span "[DATE], oct." at bounding box center [163, 27] width 58 height 18
drag, startPoint x: 106, startPoint y: 31, endPoint x: 115, endPoint y: 31, distance: 8.4
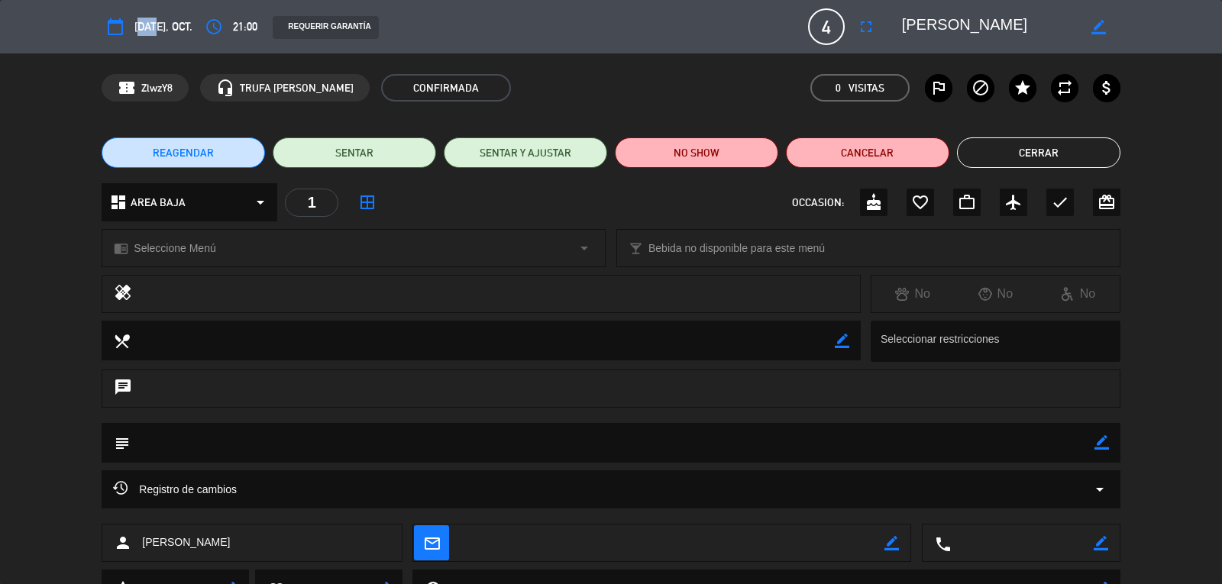
click at [108, 31] on icon "calendar_today" at bounding box center [115, 27] width 18 height 18
click at [115, 31] on icon "calendar_today" at bounding box center [115, 27] width 18 height 18
click at [818, 152] on button "Cancelar" at bounding box center [867, 152] width 163 height 31
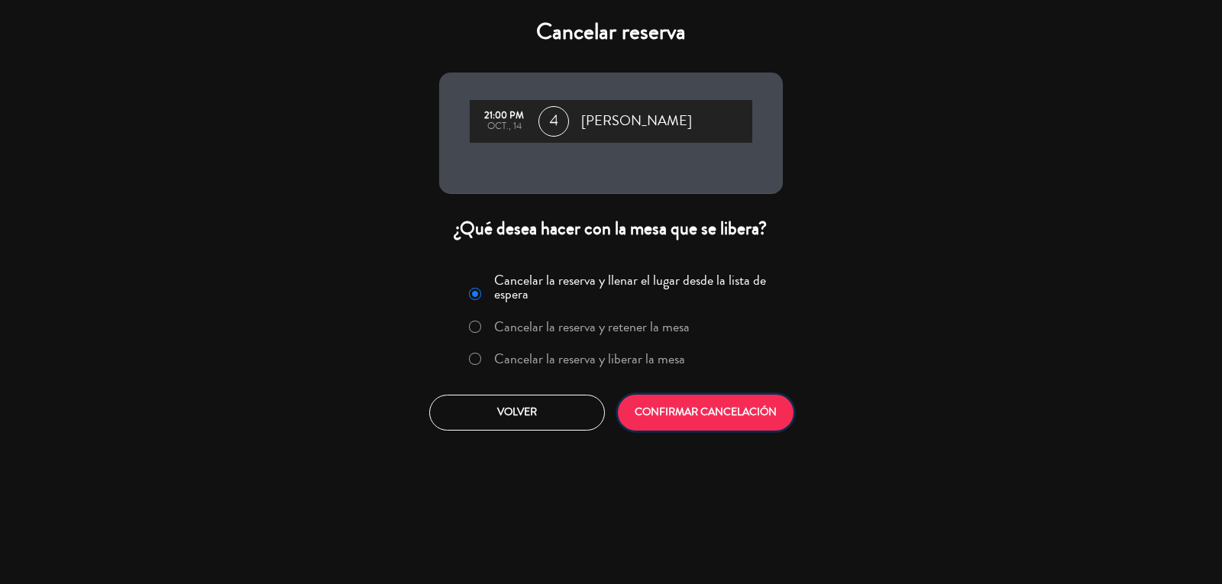
click at [738, 418] on button "CONFIRMAR CANCELACIÓN" at bounding box center [706, 413] width 176 height 36
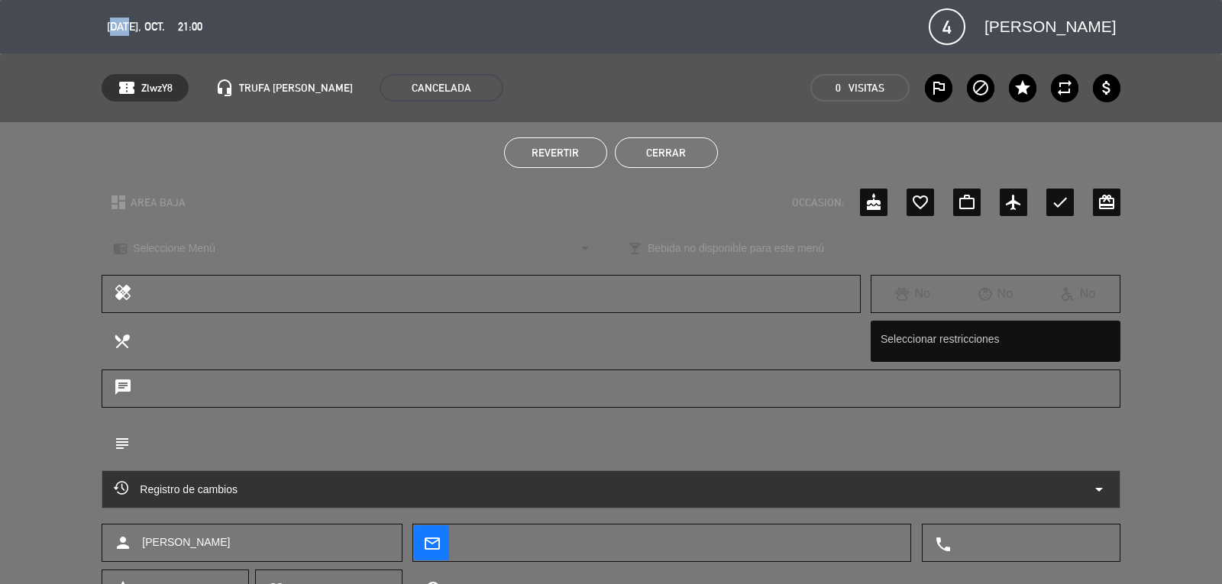
click at [697, 150] on button "Cerrar" at bounding box center [666, 152] width 103 height 31
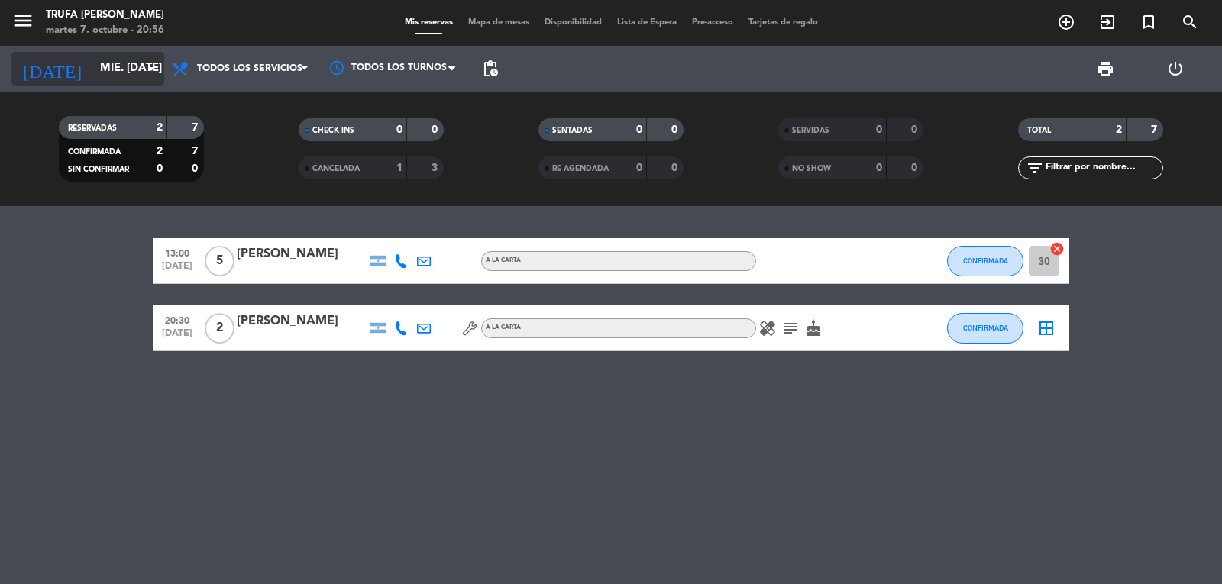
click at [99, 71] on input "mié. [DATE]" at bounding box center [165, 68] width 147 height 29
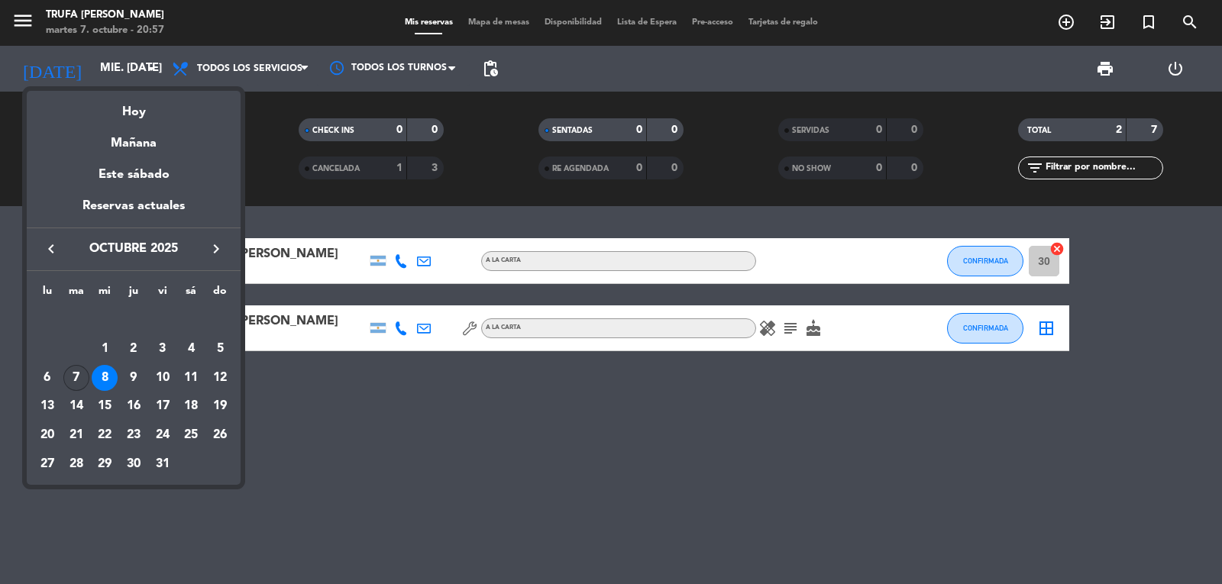
click at [76, 376] on div "7" at bounding box center [76, 378] width 26 height 26
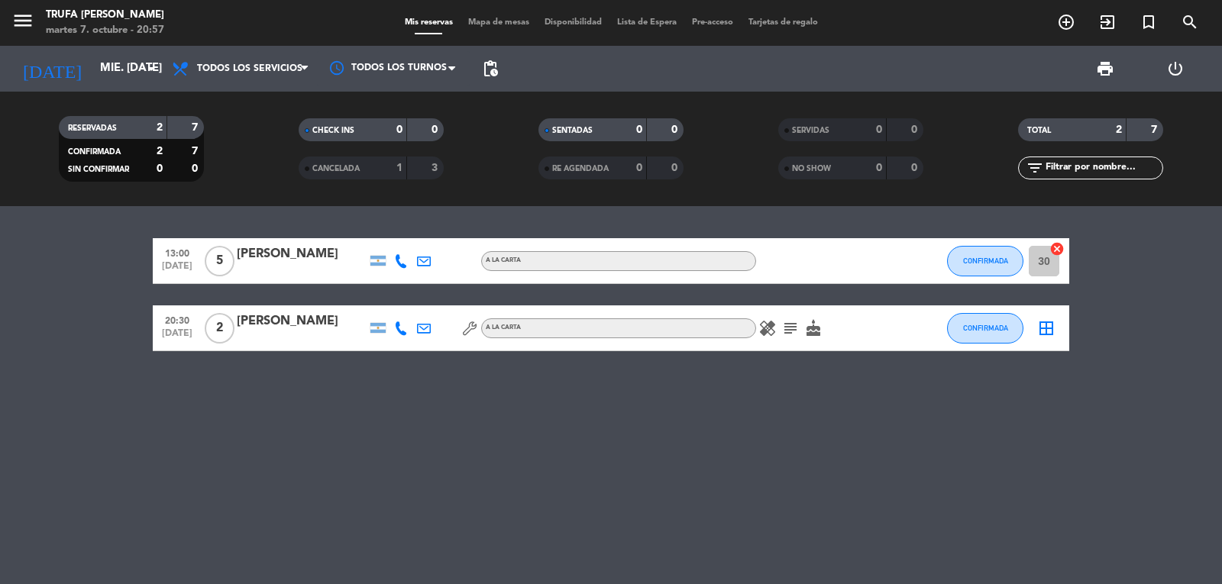
type input "[DATE] oct."
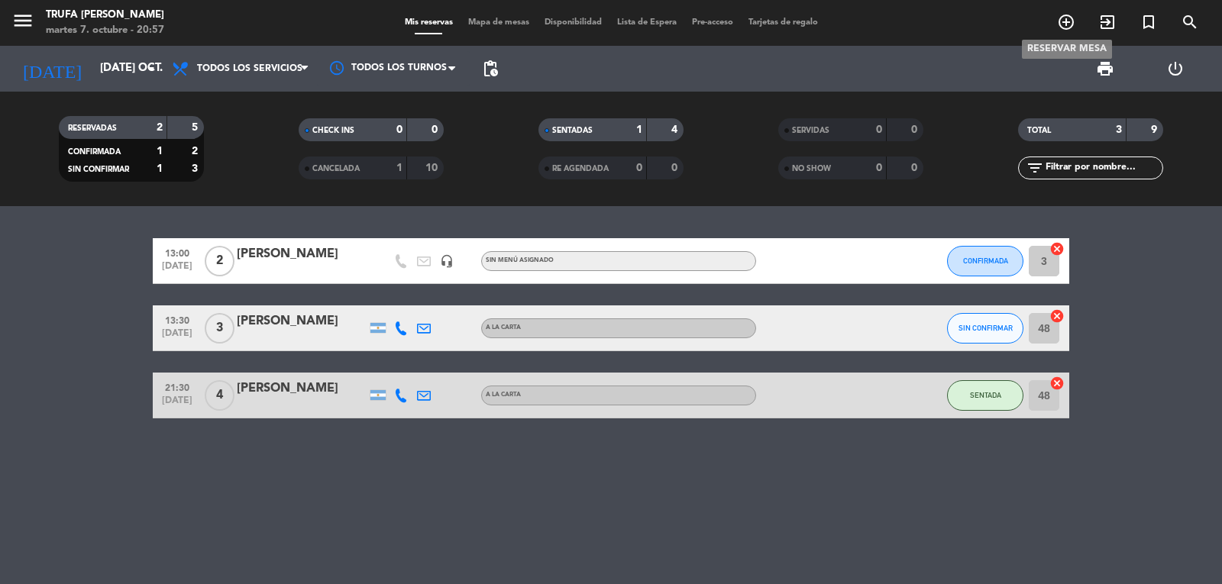
click at [1071, 27] on icon "add_circle_outline" at bounding box center [1066, 22] width 18 height 18
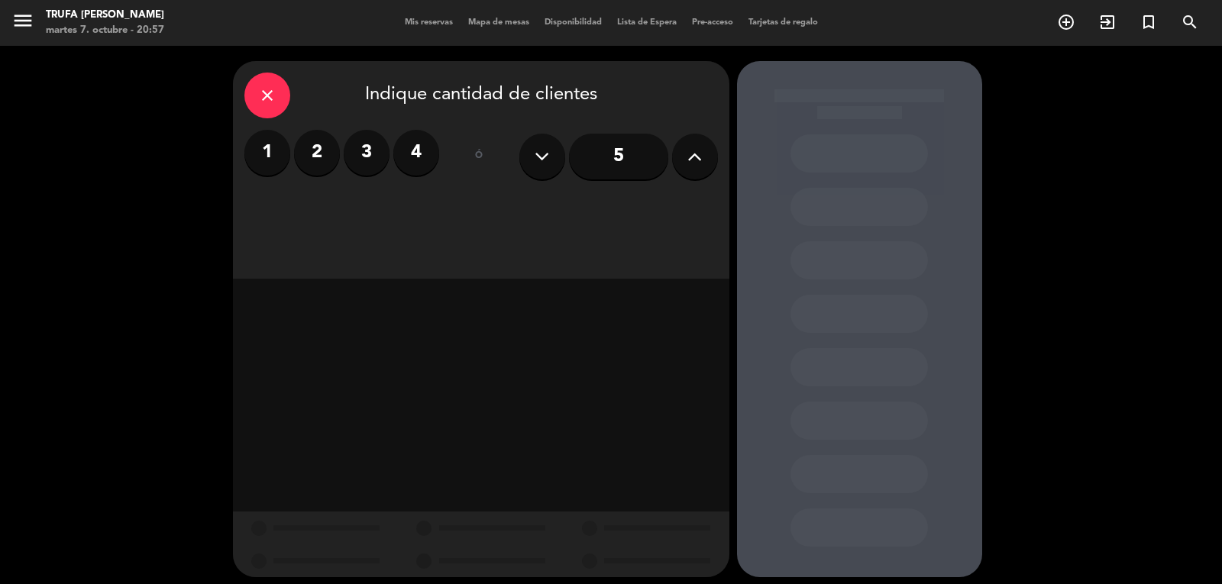
click at [420, 153] on label "4" at bounding box center [416, 153] width 46 height 46
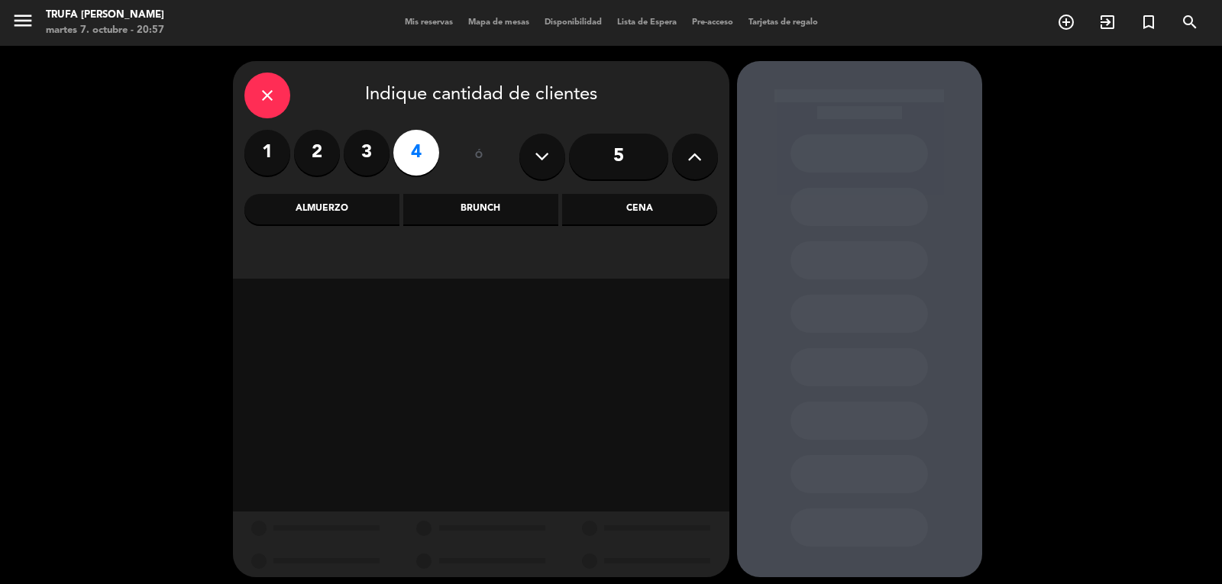
click at [632, 209] on div "Cena" at bounding box center [639, 209] width 155 height 31
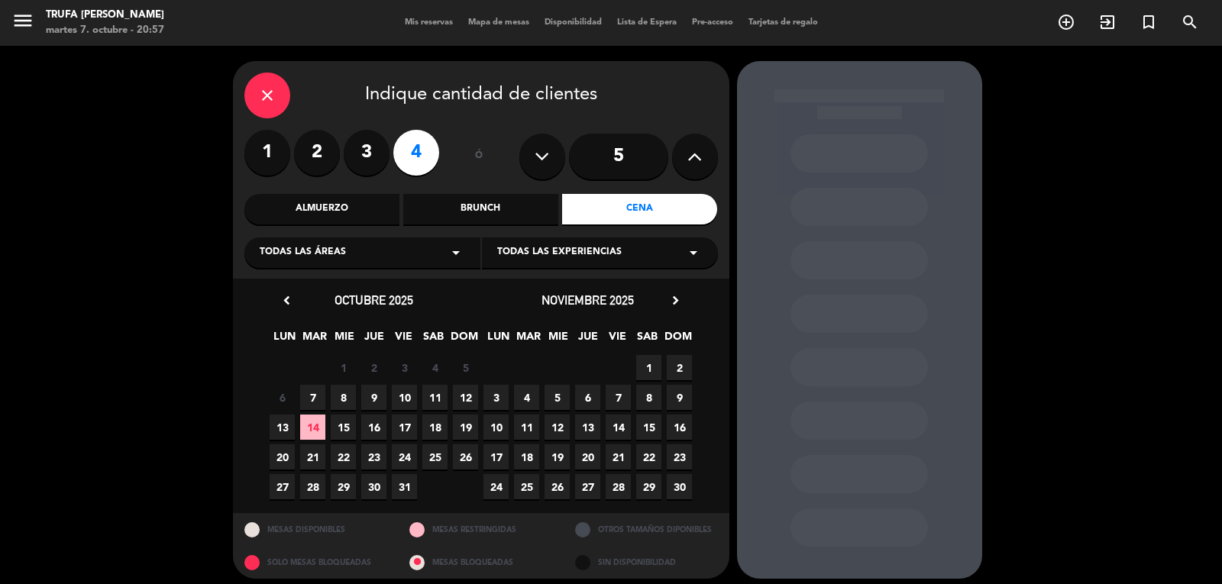
click at [308, 392] on span "7" at bounding box center [312, 397] width 25 height 25
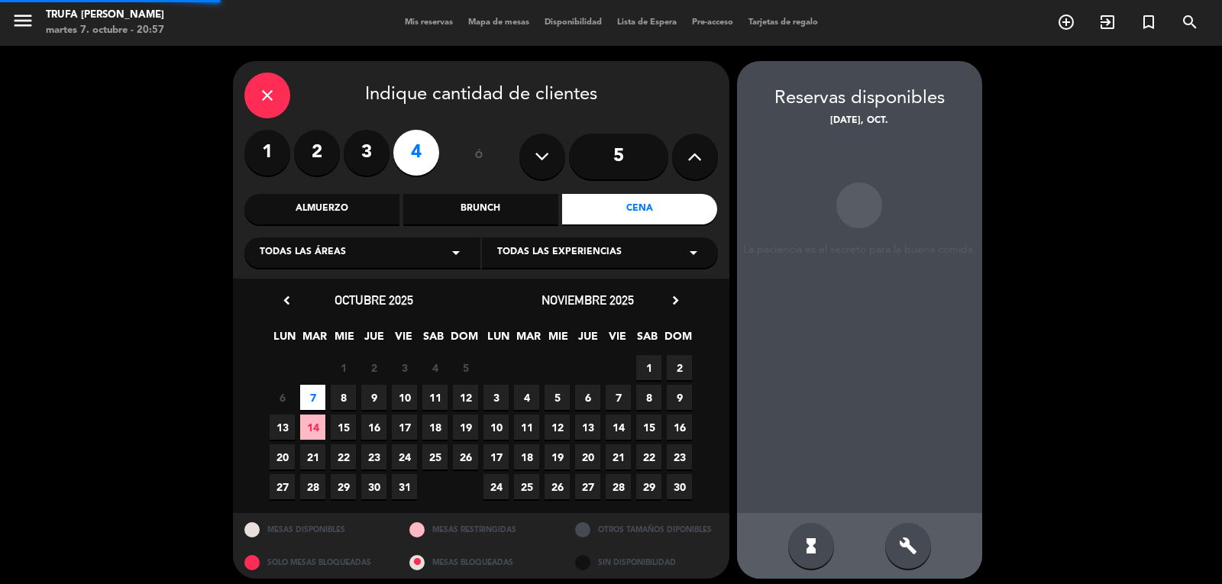
scroll to position [9, 0]
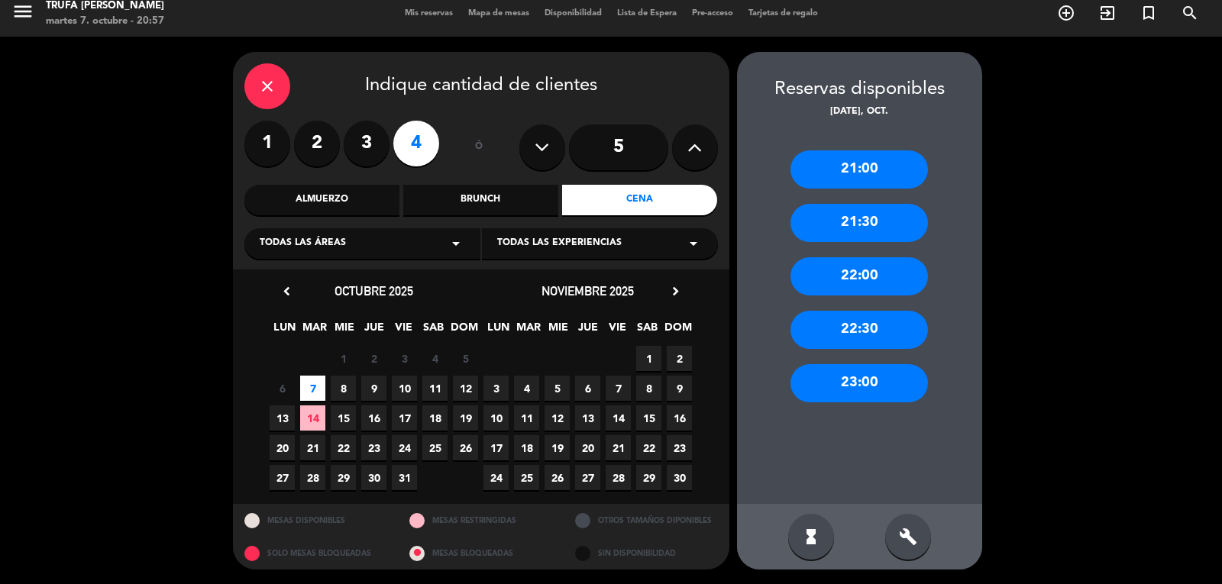
click at [910, 176] on div "21:00" at bounding box center [858, 169] width 137 height 38
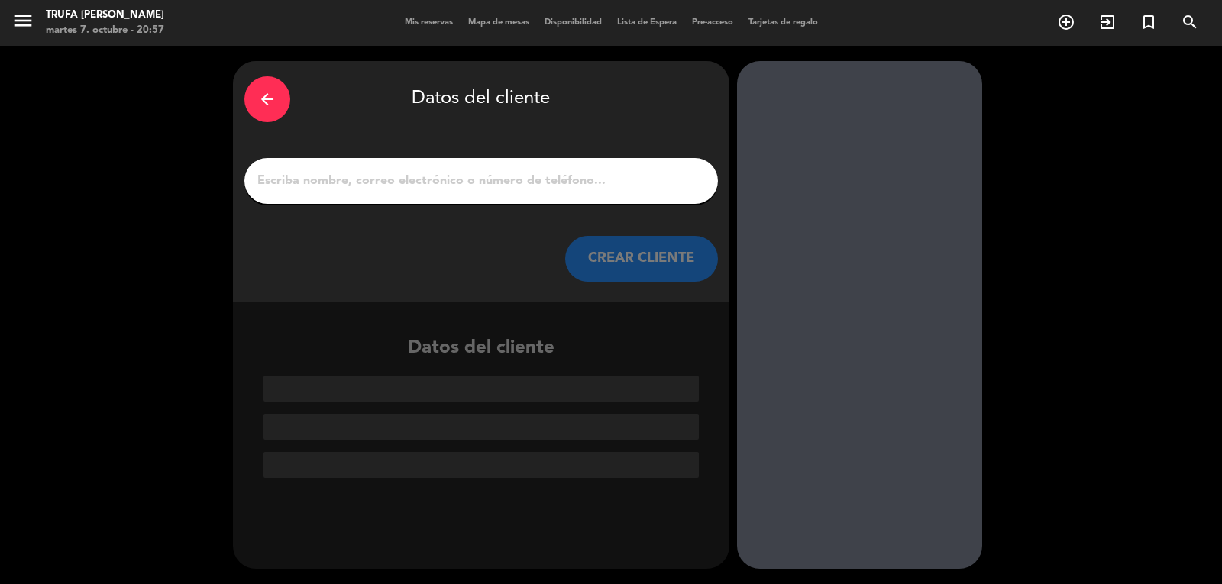
click at [548, 193] on div at bounding box center [480, 181] width 473 height 46
click at [521, 185] on input "1" at bounding box center [481, 180] width 451 height 21
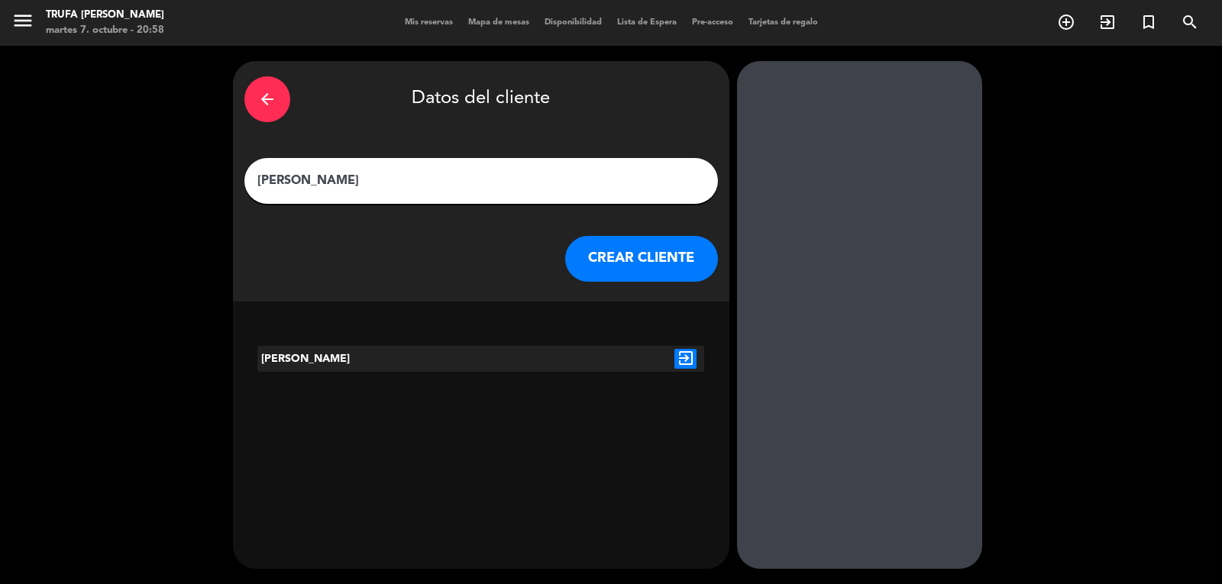
type input "[PERSON_NAME]"
click at [636, 260] on button "CREAR CLIENTE" at bounding box center [641, 259] width 153 height 46
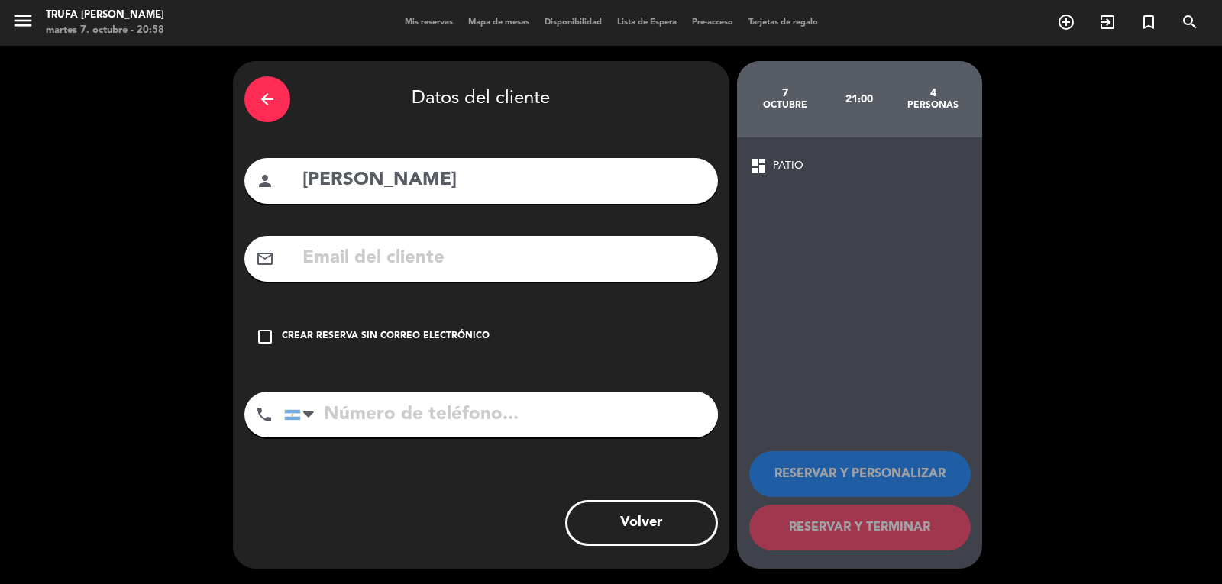
click at [260, 340] on icon "check_box_outline_blank" at bounding box center [265, 337] width 18 height 18
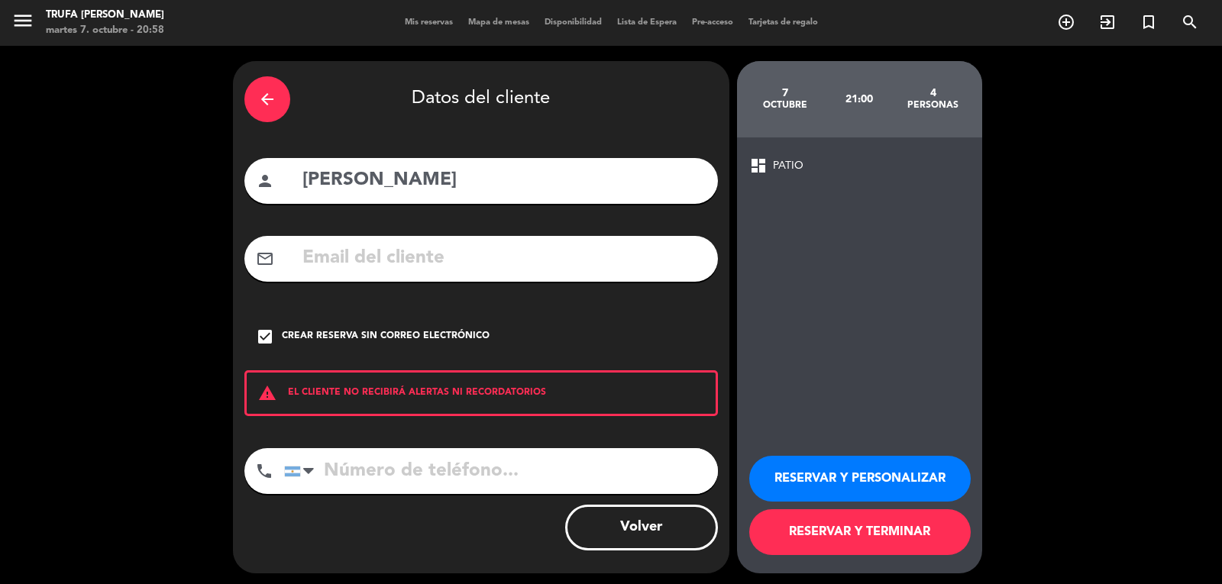
click at [829, 483] on button "RESERVAR Y PERSONALIZAR" at bounding box center [859, 479] width 221 height 46
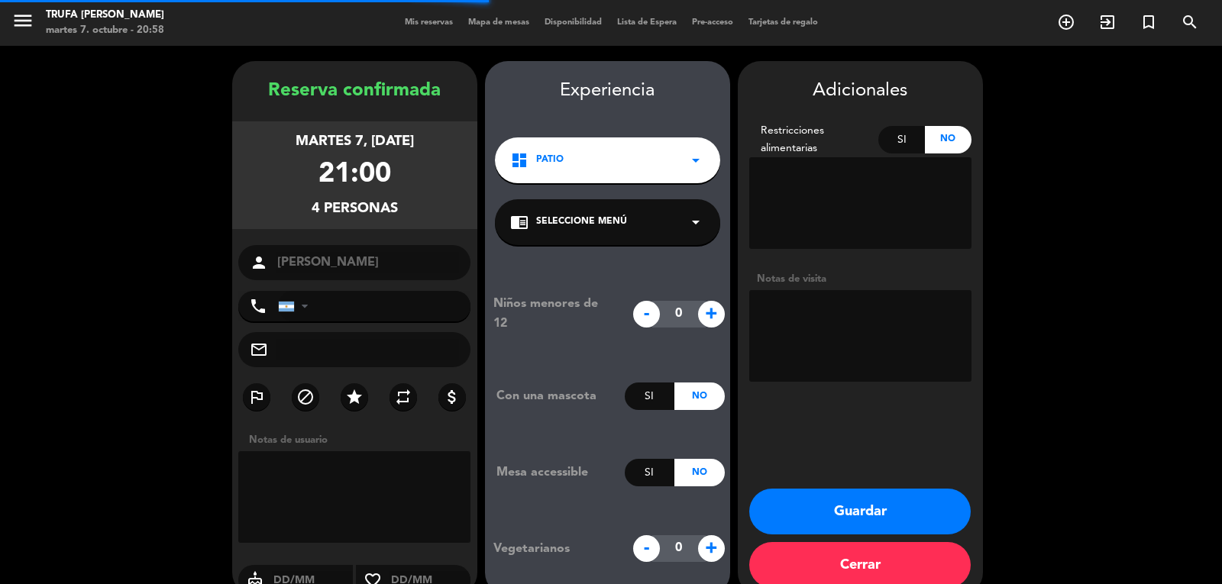
scroll to position [27, 0]
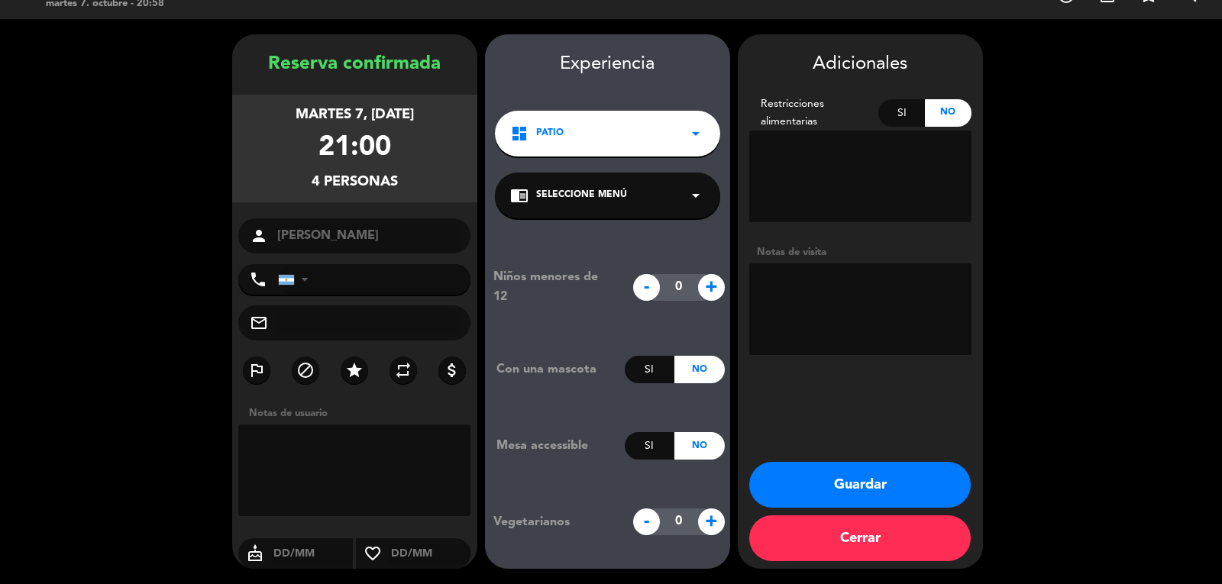
click at [800, 489] on button "Guardar" at bounding box center [859, 485] width 221 height 46
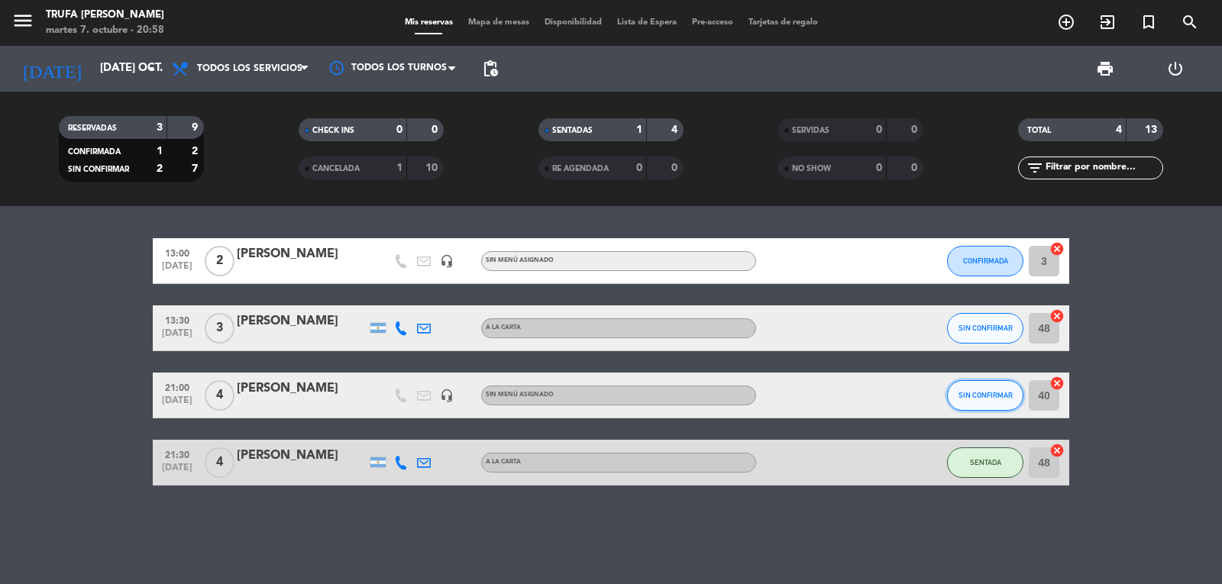
click at [1002, 397] on span "SIN CONFIRMAR" at bounding box center [985, 395] width 54 height 8
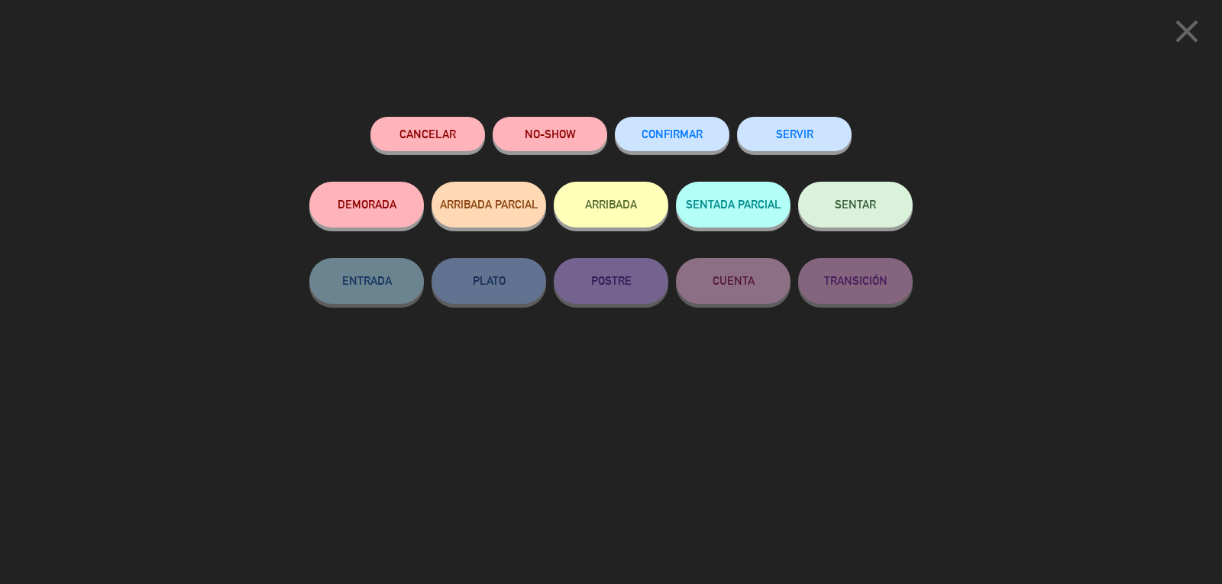
click at [702, 125] on button "CONFIRMAR" at bounding box center [672, 134] width 115 height 34
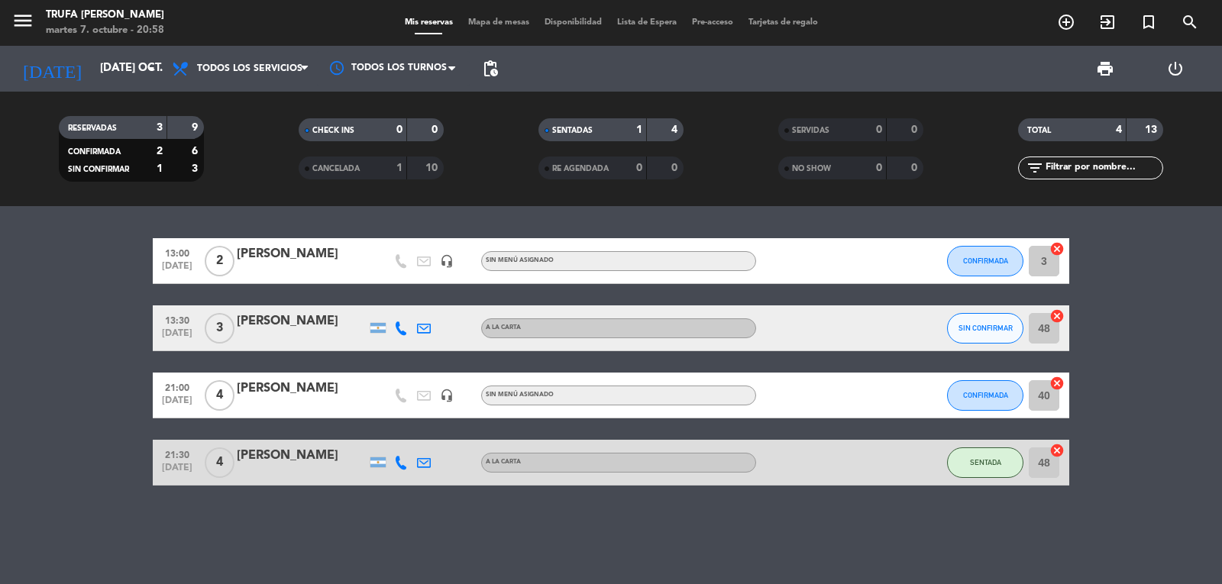
click at [1053, 383] on icon "cancel" at bounding box center [1056, 383] width 15 height 15
click at [1055, 454] on icon "cancel" at bounding box center [1056, 450] width 15 height 15
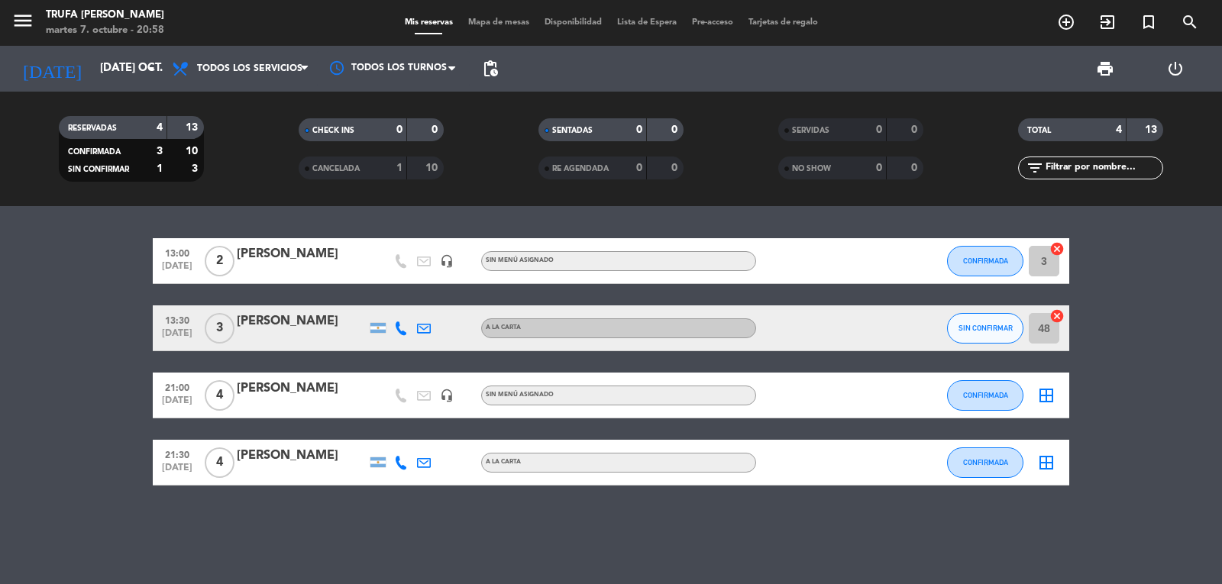
click at [1046, 460] on icon "border_all" at bounding box center [1046, 463] width 18 height 18
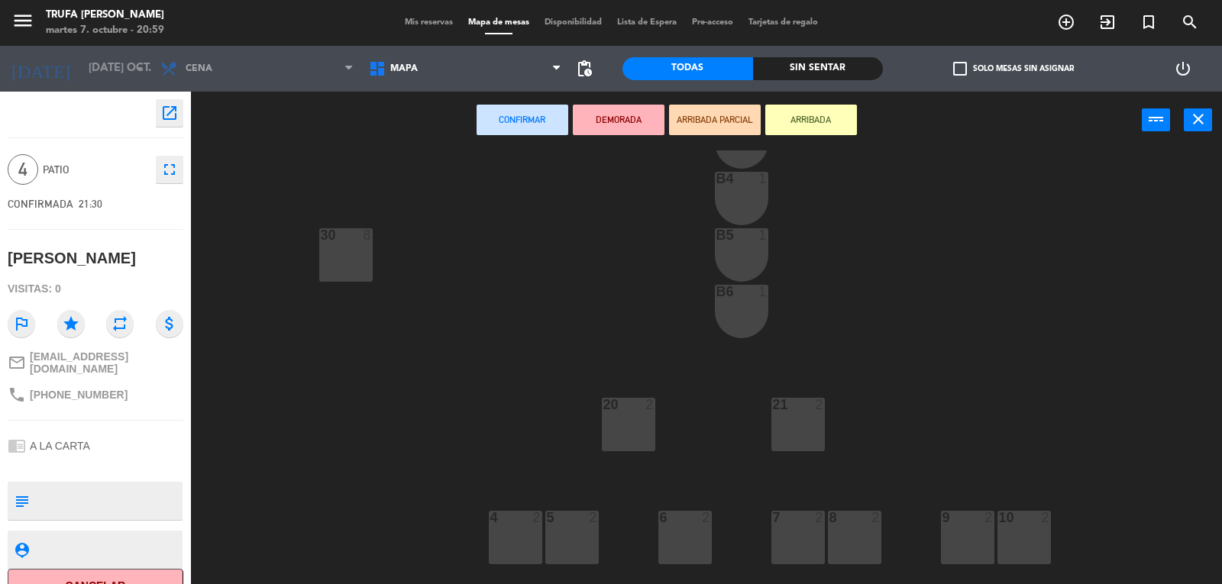
scroll to position [550, 0]
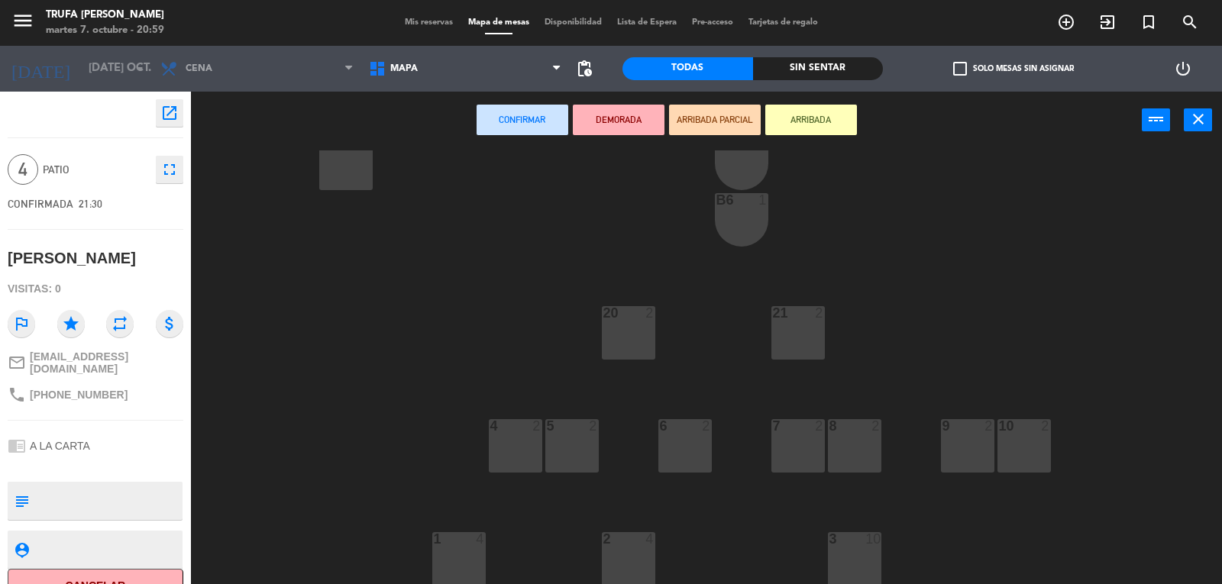
click at [635, 557] on div "2 4" at bounding box center [628, 558] width 53 height 53
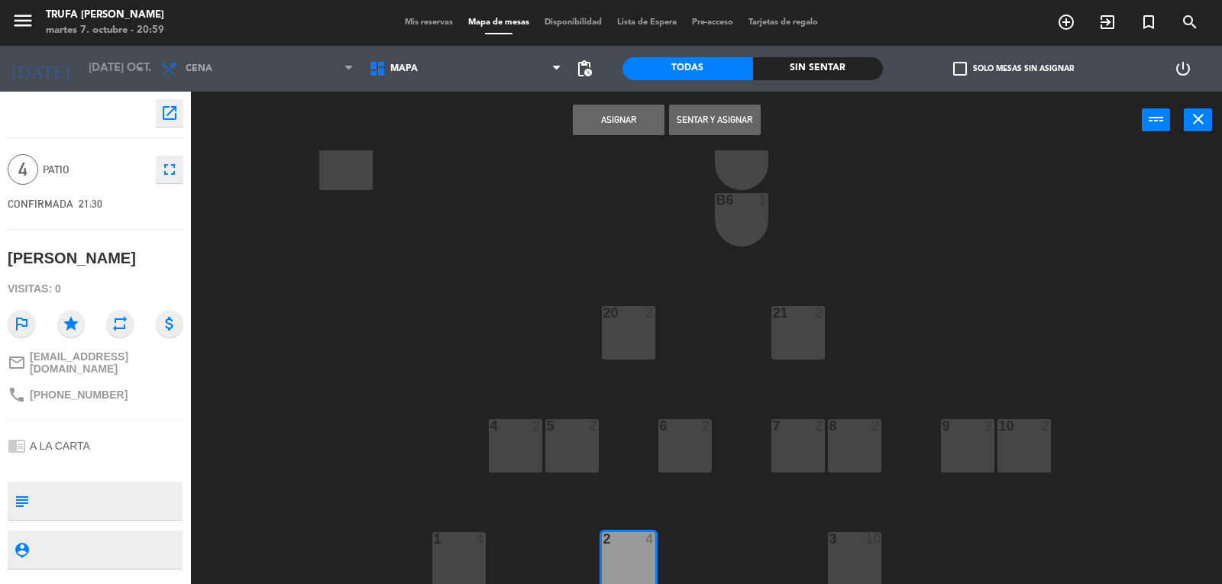
click at [625, 112] on button "Asignar" at bounding box center [619, 120] width 92 height 31
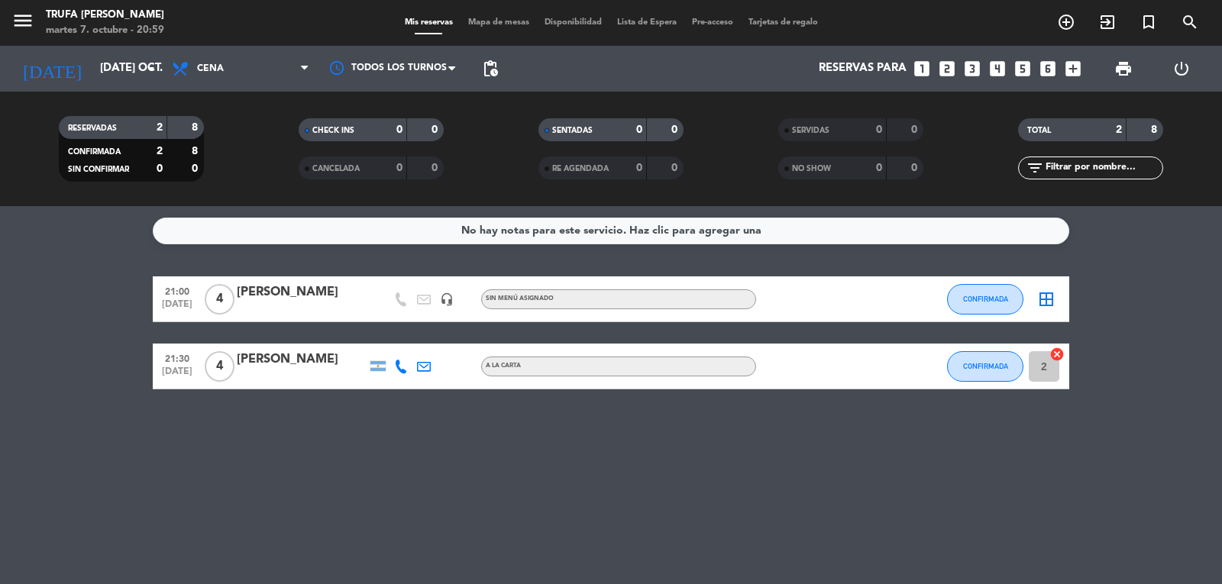
click at [1044, 303] on icon "border_all" at bounding box center [1046, 299] width 18 height 18
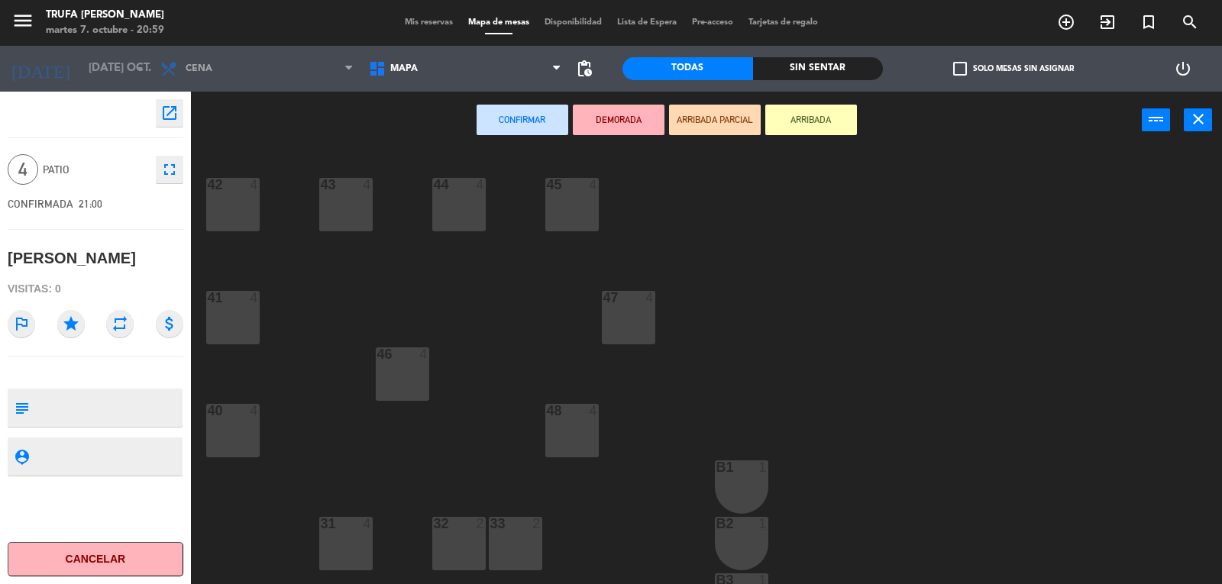
click at [574, 423] on div "48 4" at bounding box center [571, 430] width 53 height 53
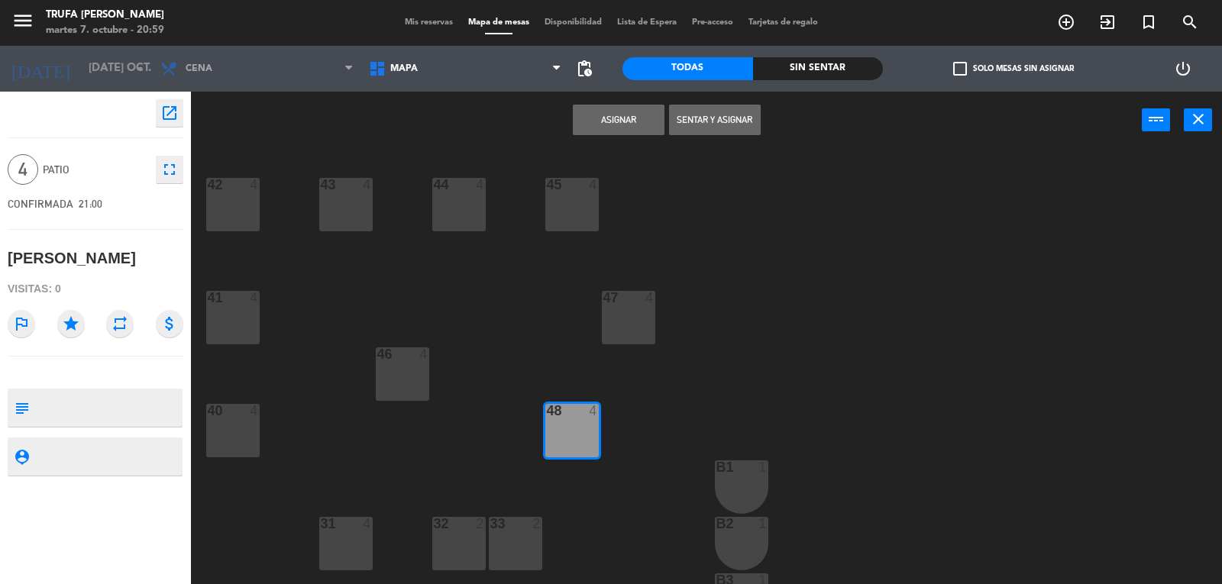
click at [613, 123] on button "Asignar" at bounding box center [619, 120] width 92 height 31
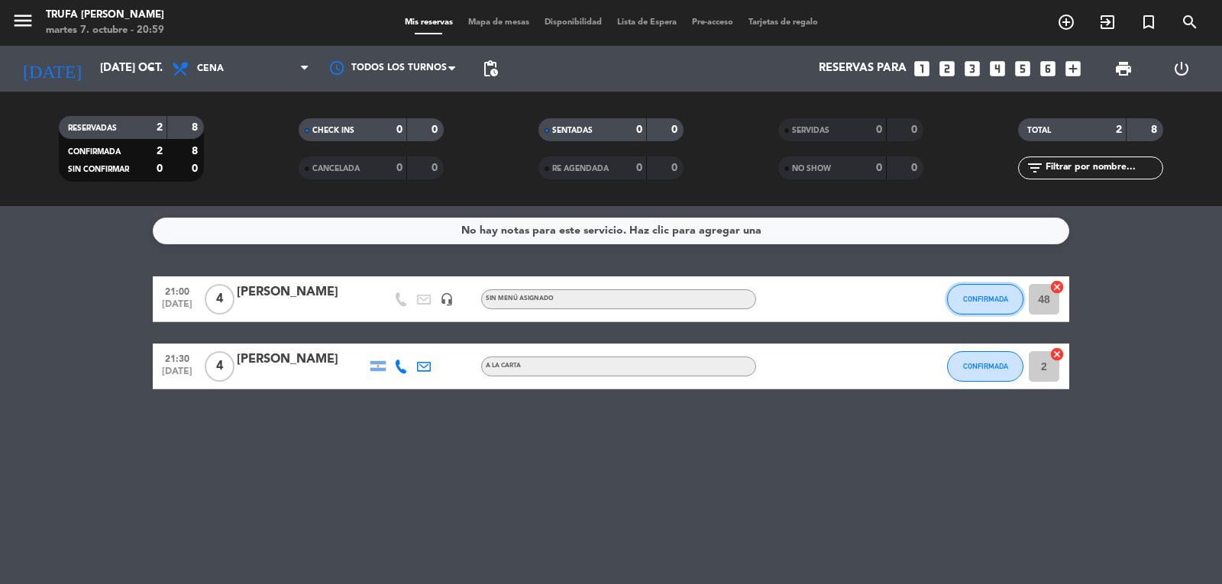
click at [978, 298] on span "CONFIRMADA" at bounding box center [985, 299] width 45 height 8
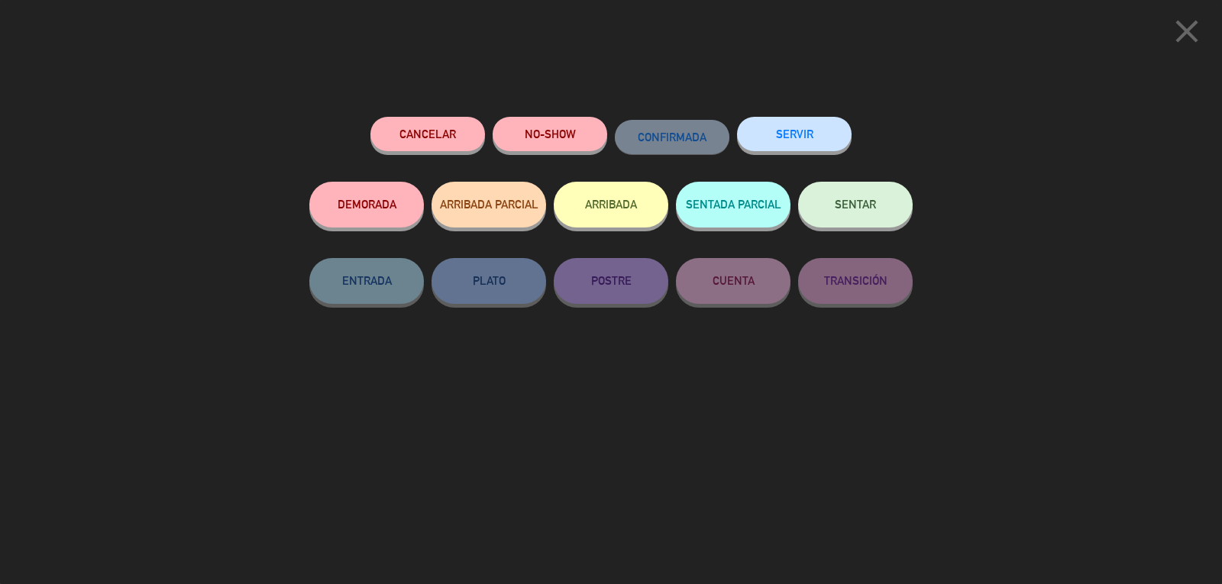
click at [767, 205] on button "SENTADA PARCIAL" at bounding box center [733, 205] width 115 height 46
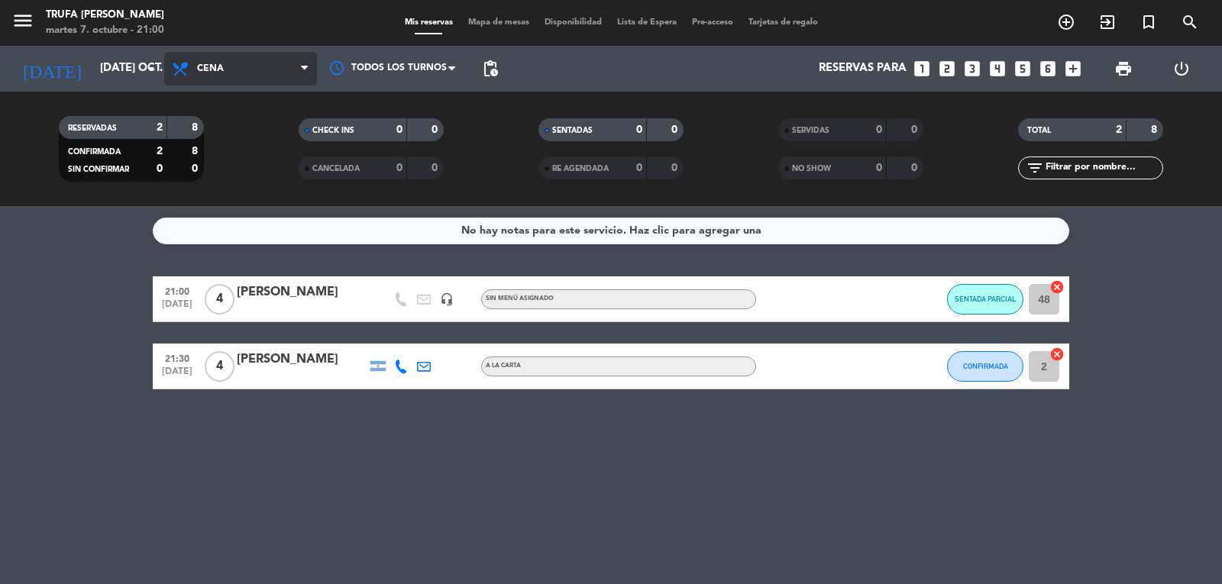
click at [307, 66] on icon at bounding box center [304, 69] width 7 height 12
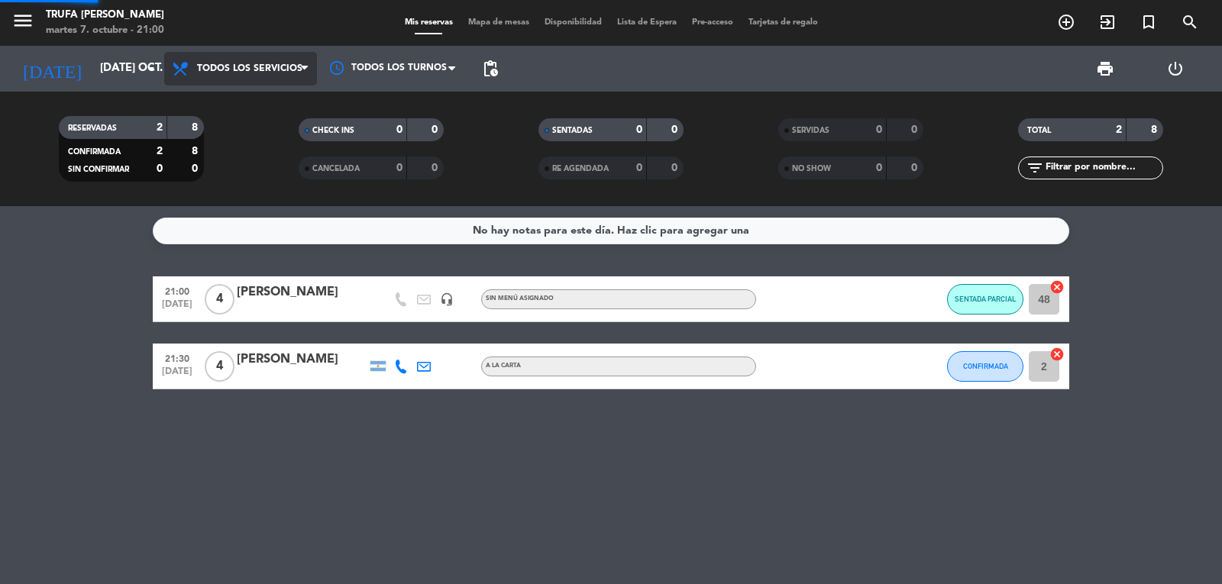
click at [280, 102] on div "menu Trufa [PERSON_NAME] martes 7. octubre - 21:00 Mis reservas Mapa de mesas D…" at bounding box center [611, 103] width 1222 height 206
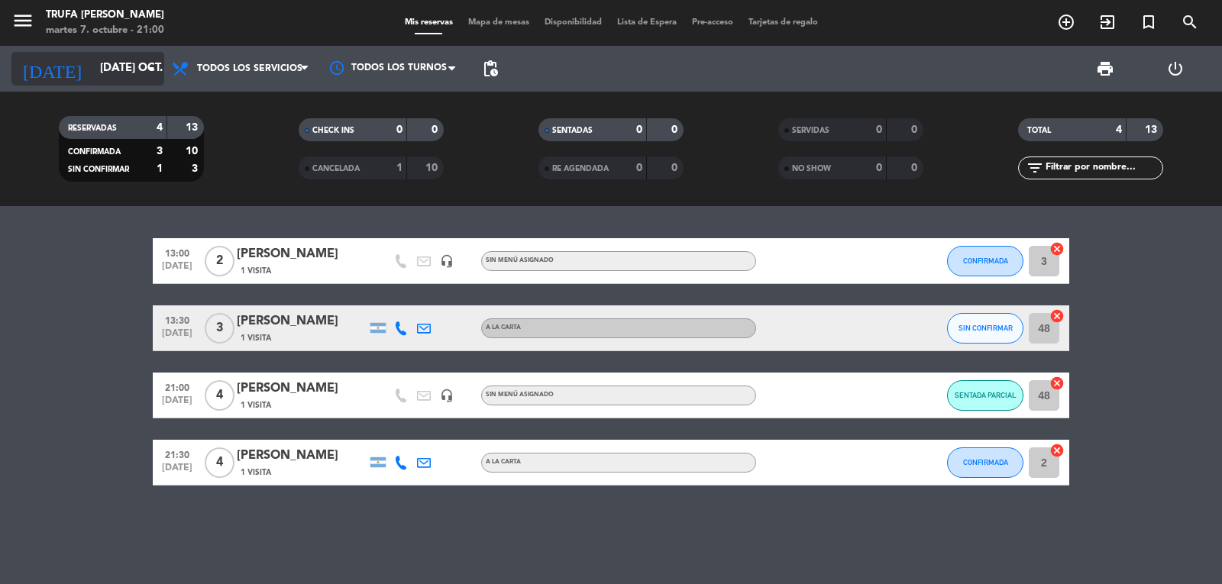
click at [132, 69] on input "[DATE] oct." at bounding box center [165, 68] width 147 height 29
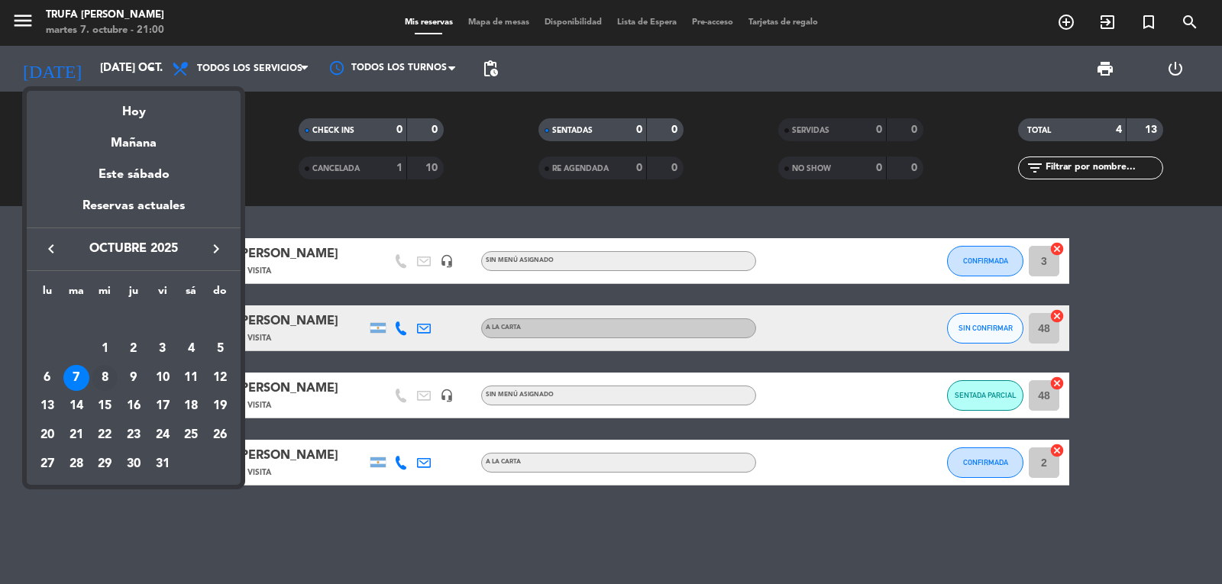
click at [99, 369] on div "8" at bounding box center [105, 378] width 26 height 26
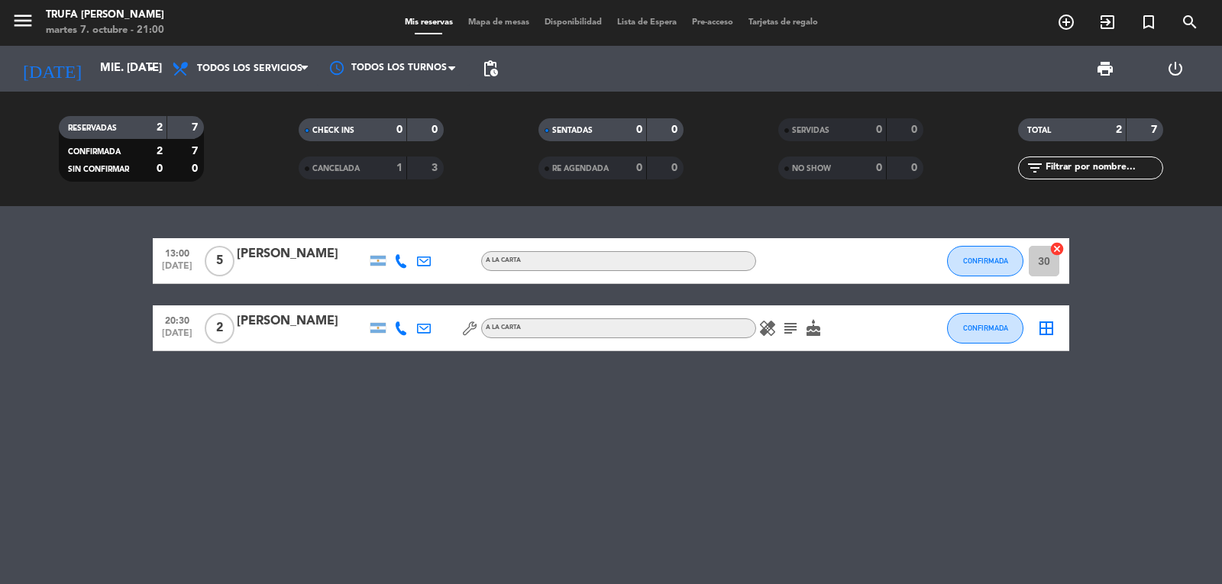
click at [768, 331] on icon "healing" at bounding box center [767, 328] width 18 height 18
click at [791, 327] on icon "subject" at bounding box center [790, 328] width 18 height 18
click at [817, 328] on icon "cake" at bounding box center [813, 328] width 18 height 18
click at [593, 436] on div "13:00 [DATE] 5 [PERSON_NAME] A [PERSON_NAME] CONFIRMADA 30 cancel 20:30 [DATE] …" at bounding box center [611, 395] width 1222 height 378
click at [117, 70] on input "mié. [DATE]" at bounding box center [165, 68] width 147 height 29
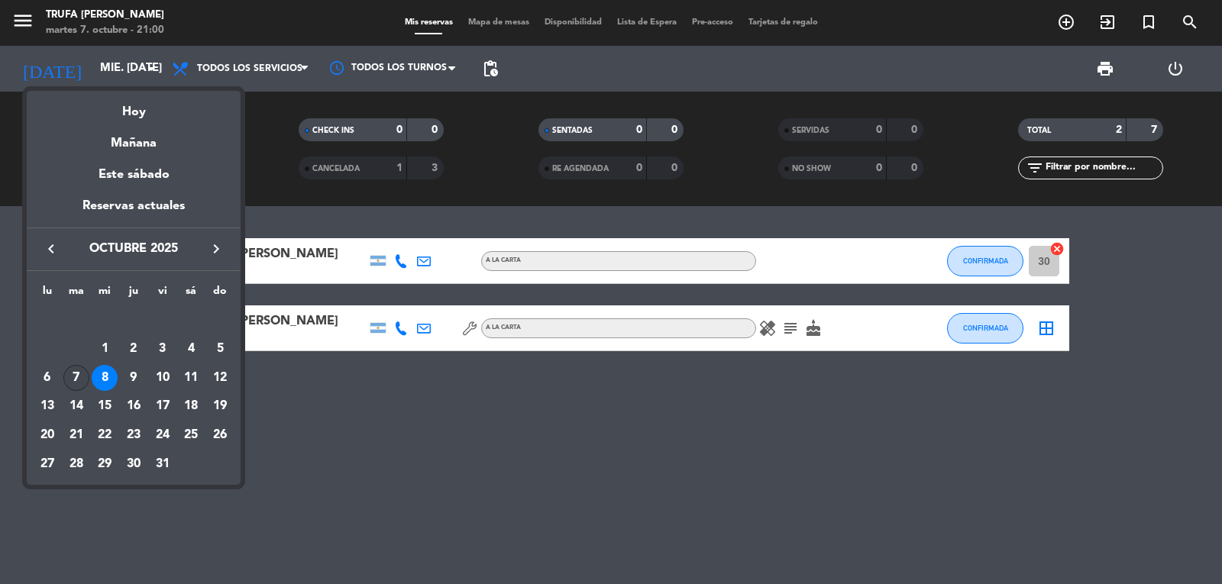
click at [72, 372] on div "7" at bounding box center [76, 378] width 26 height 26
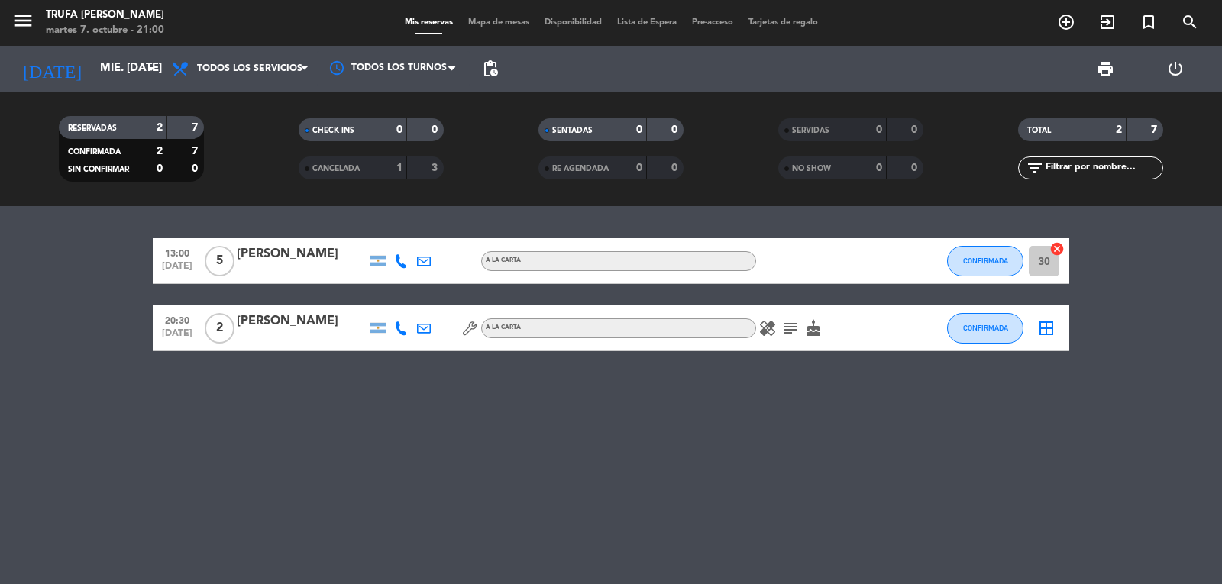
type input "[DATE] oct."
